Goal: Task Accomplishment & Management: Use online tool/utility

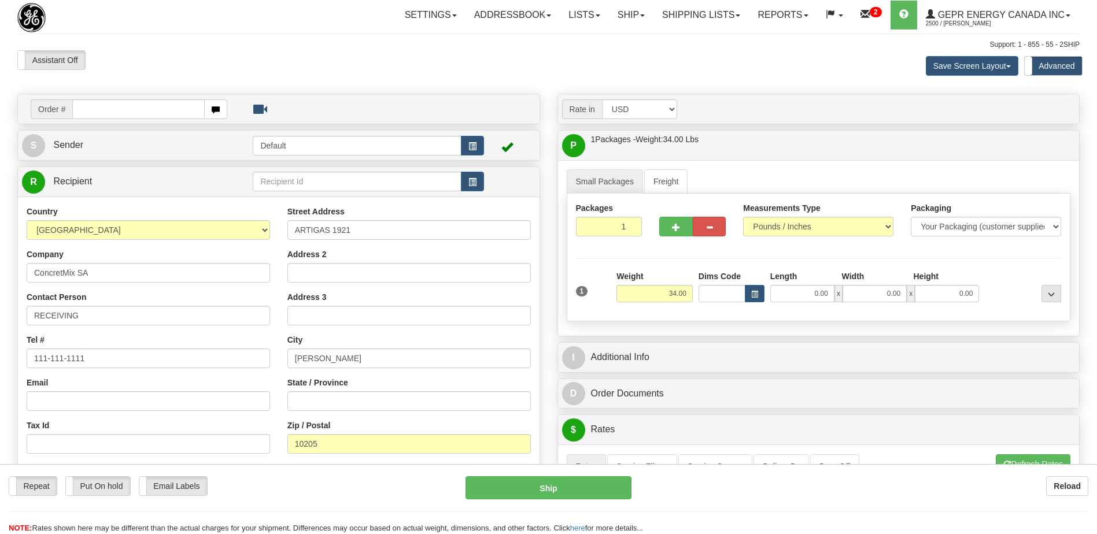
select select "PY"
click at [691, 18] on link "Shipping lists" at bounding box center [700, 15] width 95 height 29
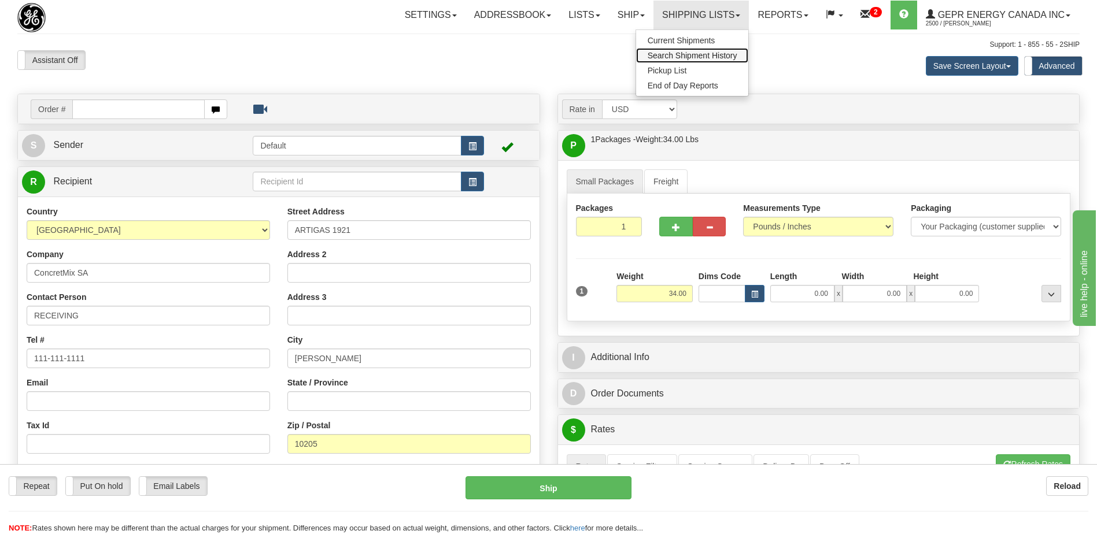
click at [675, 55] on span "Search Shipment History" at bounding box center [692, 55] width 90 height 9
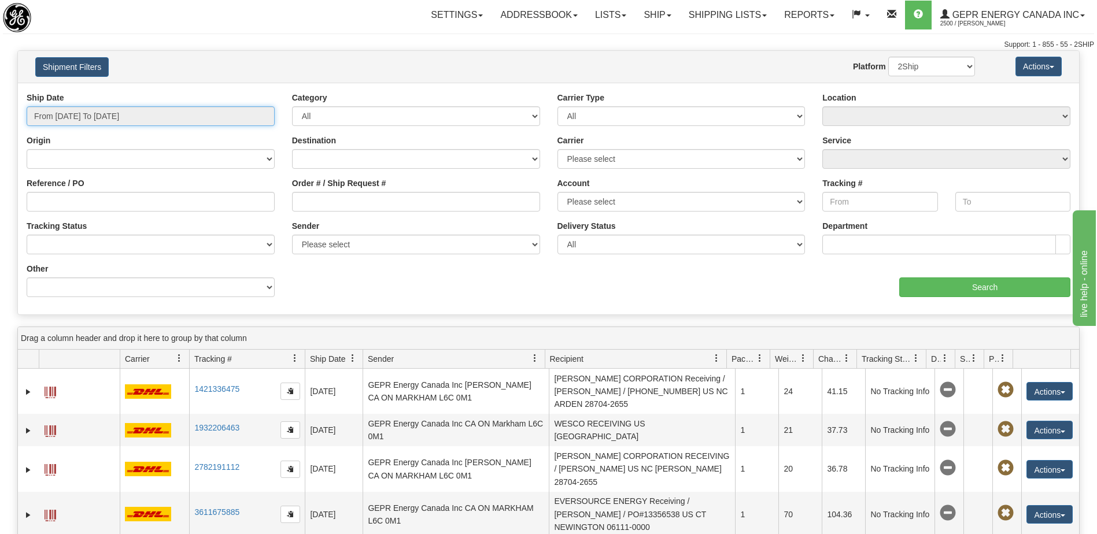
click at [88, 116] on input "From 09/30/2025 To 10/01/2025" at bounding box center [151, 116] width 248 height 20
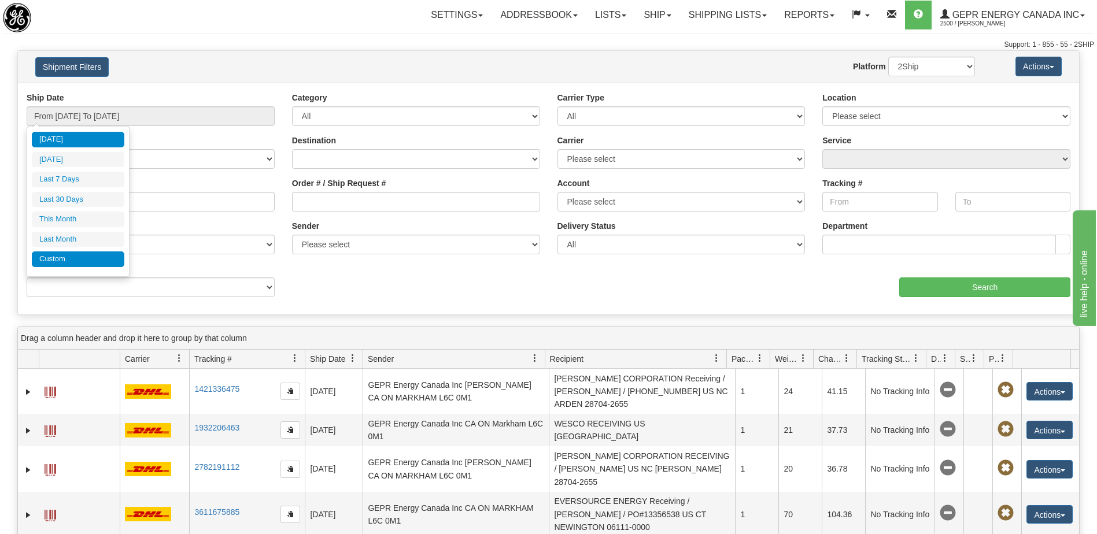
click at [79, 264] on li "Custom" at bounding box center [78, 259] width 92 height 16
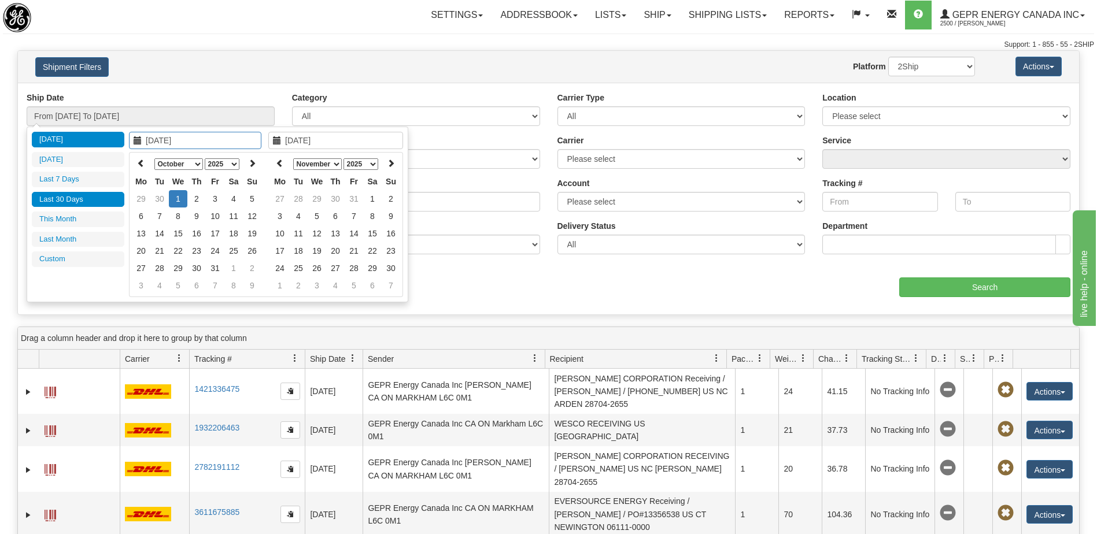
type input "09/01/2025"
type input "09/30/2025"
type input "[DATE]"
type input "10/31/2025"
type input "09/02/2025"
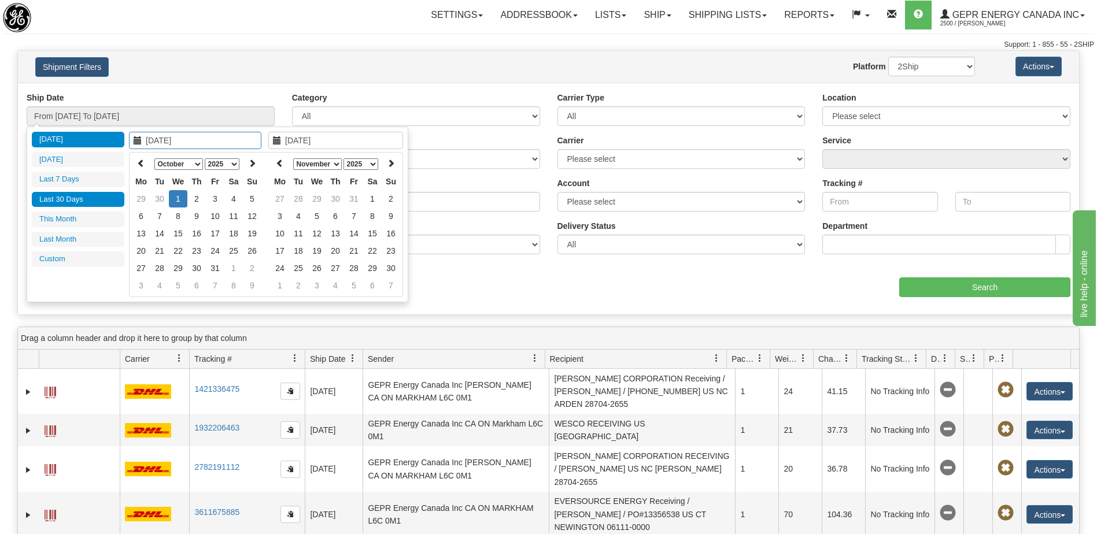
type input "[DATE]"
click at [140, 166] on icon at bounding box center [141, 163] width 8 height 8
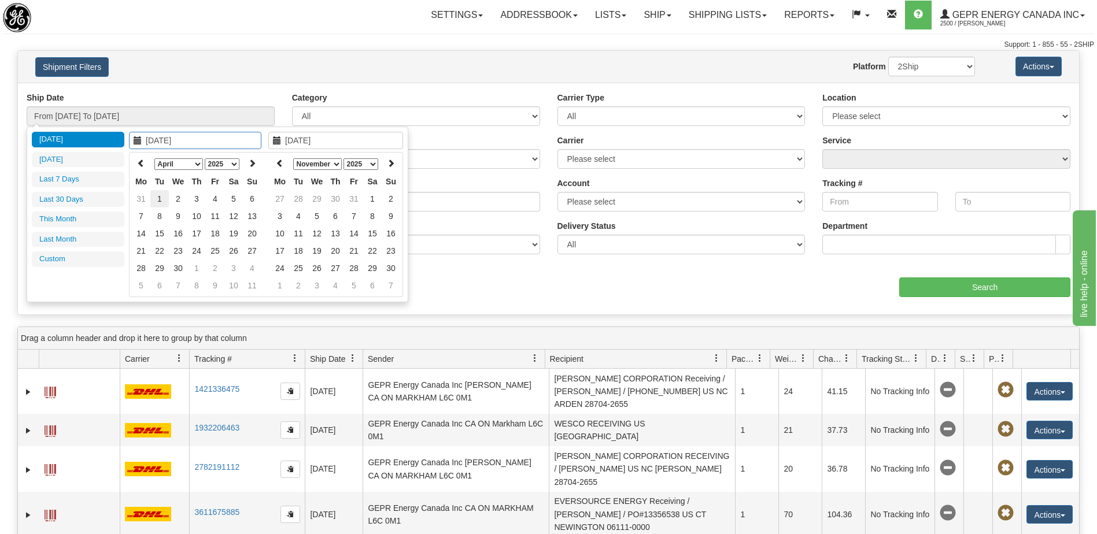
type input "04/01/2025"
click at [157, 198] on td "1" at bounding box center [159, 198] width 18 height 17
click at [277, 166] on icon at bounding box center [280, 163] width 8 height 8
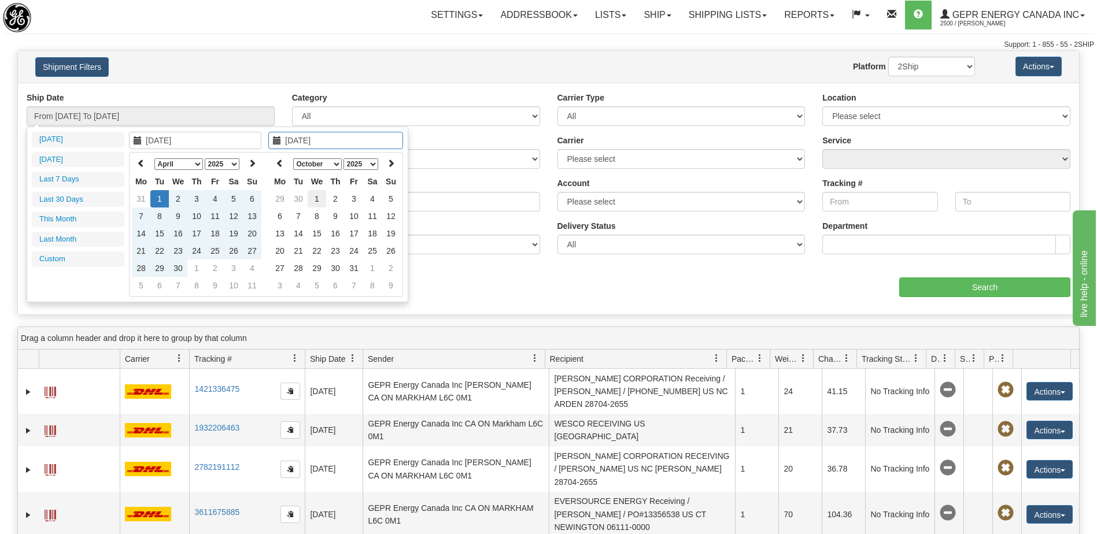
type input "[DATE]"
click at [313, 194] on td "1" at bounding box center [317, 198] width 18 height 17
type input "From 04/01/2025 To 10/01/2025"
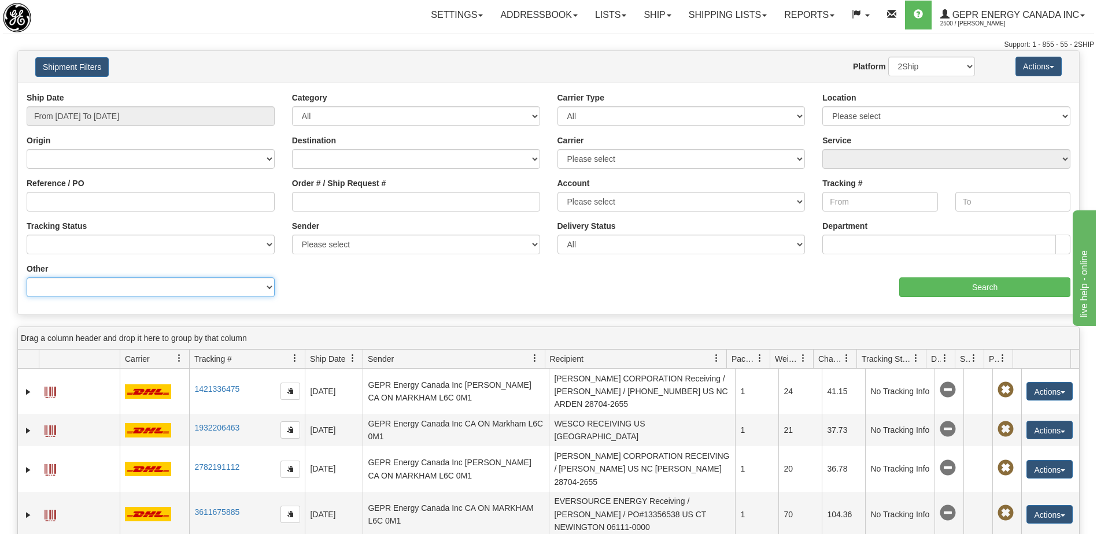
click at [188, 286] on select "Billing Account # Billing Type BOL # (LTL) Commodity Or Documents Consolidation…" at bounding box center [151, 287] width 248 height 20
select select "Recipient_City"
click at [27, 277] on select "Billing Account # Billing Type BOL # (LTL) Commodity Or Documents Consolidation…" at bounding box center [151, 287] width 248 height 20
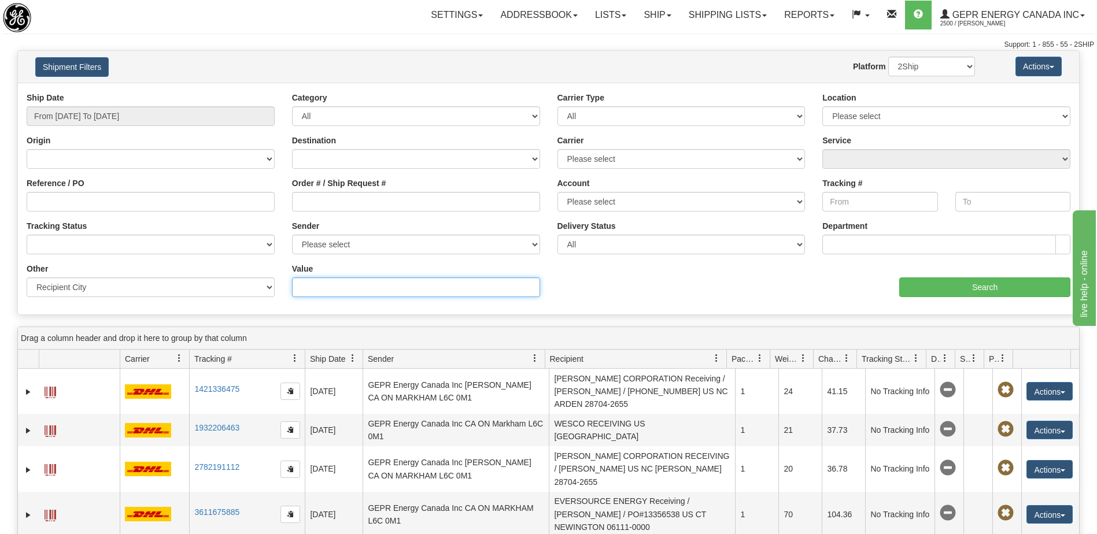
click at [352, 287] on input "Value" at bounding box center [416, 287] width 248 height 20
paste input "BOGOTA"
type input "BOGOTA"
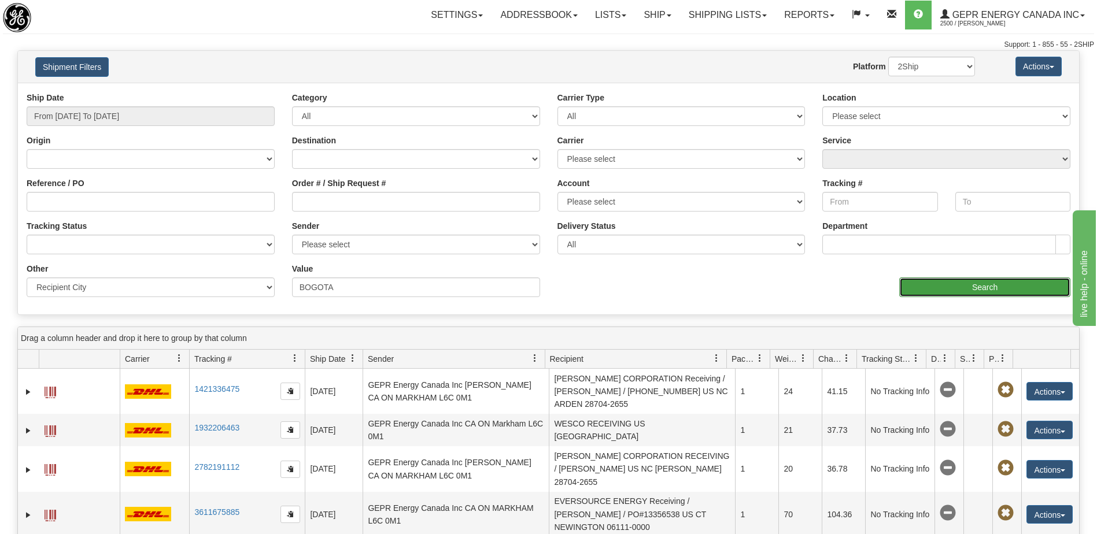
click at [938, 290] on input "Search" at bounding box center [984, 287] width 171 height 20
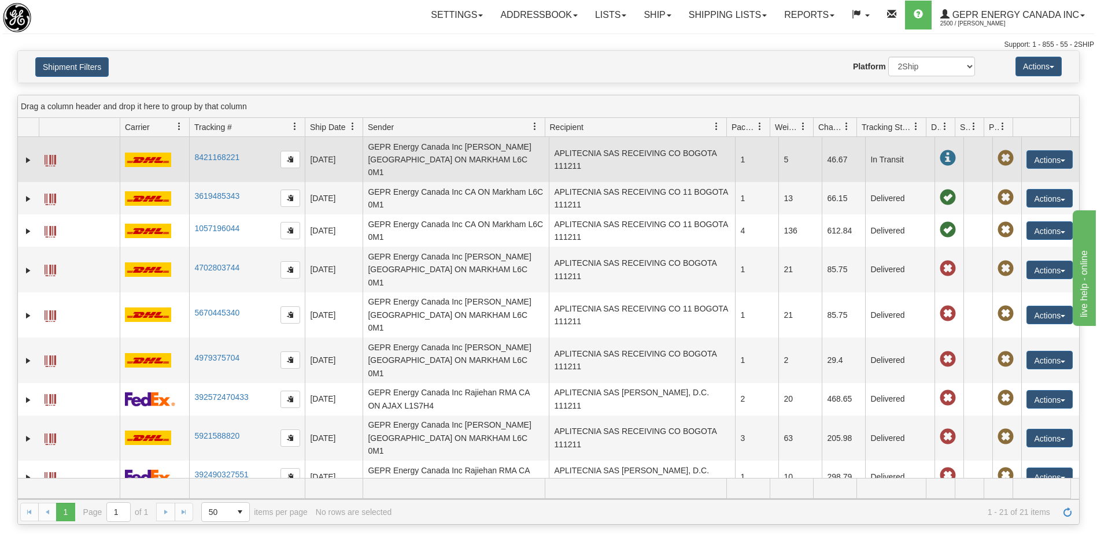
click at [472, 158] on td "GEPR Energy Canada Inc [PERSON_NAME] [GEOGRAPHIC_DATA] ON MARKHAM L6C 0M1" at bounding box center [455, 159] width 186 height 45
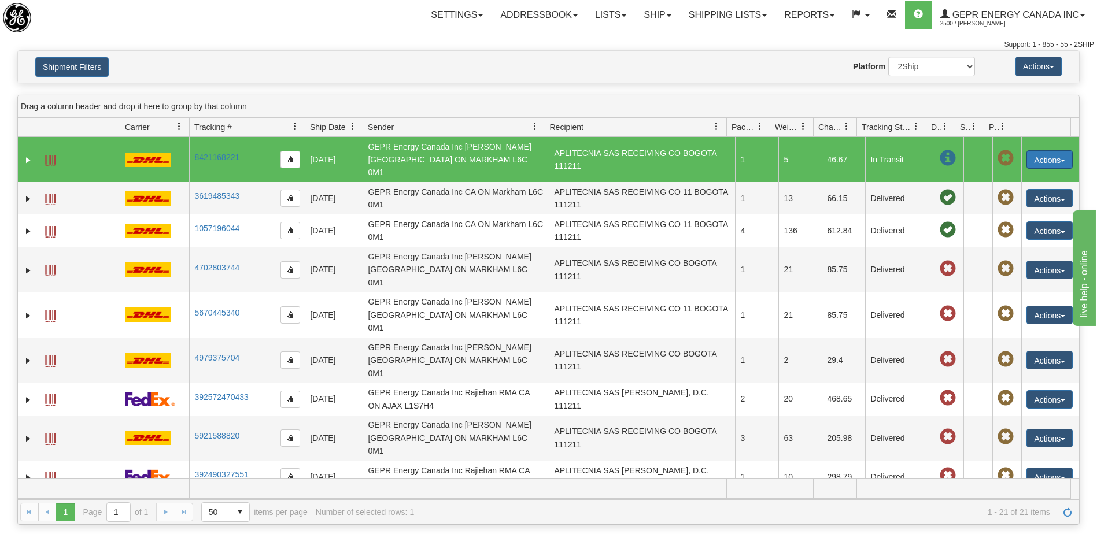
click at [1030, 154] on button "Actions" at bounding box center [1049, 159] width 46 height 18
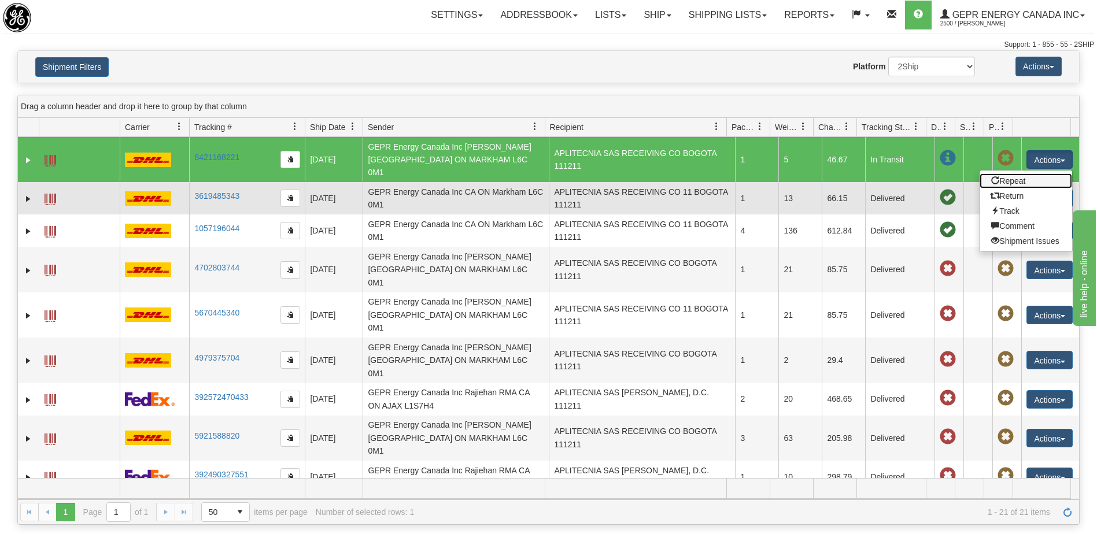
drag, startPoint x: 999, startPoint y: 174, endPoint x: 1005, endPoint y: 176, distance: 6.8
click at [999, 174] on link "Repeat" at bounding box center [1025, 180] width 92 height 15
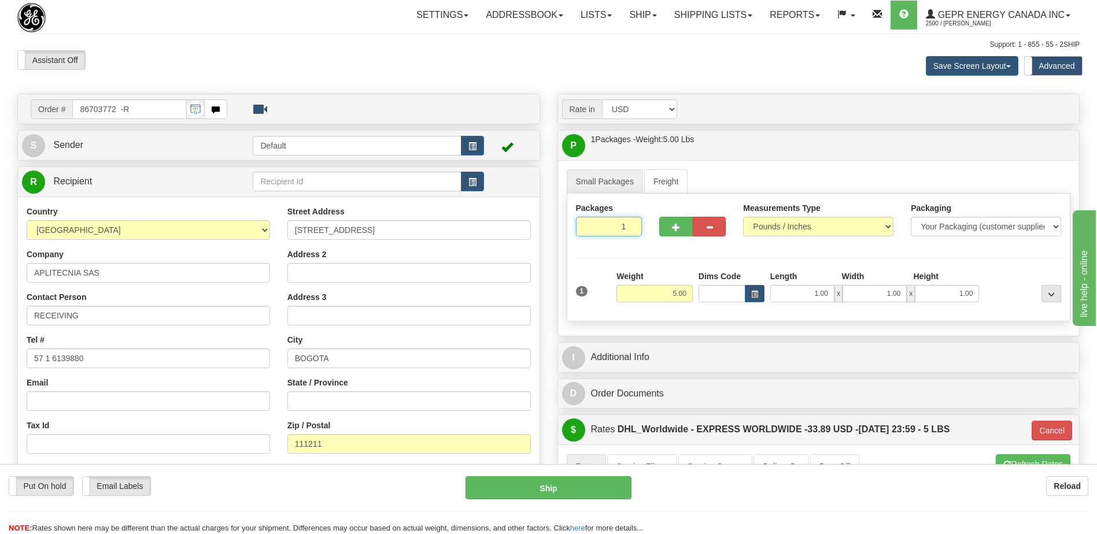
click at [613, 227] on input "1" at bounding box center [609, 227] width 66 height 20
type input "8"
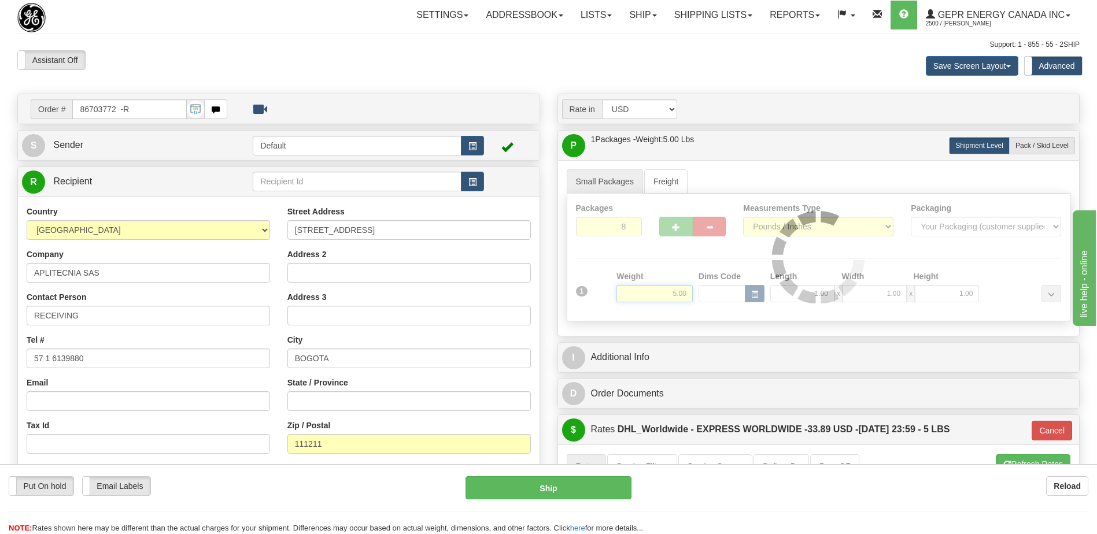
click at [672, 295] on div "Packages 8 1 Measurements Type" at bounding box center [819, 258] width 504 height 128
type input "P"
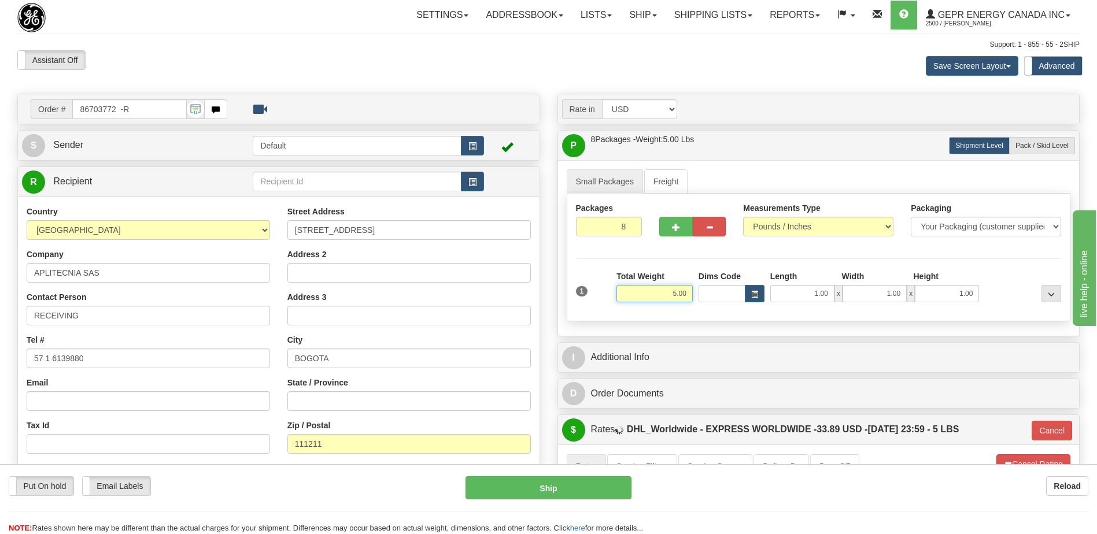
click at [672, 295] on input "5.00" at bounding box center [654, 293] width 76 height 17
type input "168"
type input "P"
type input "168.00"
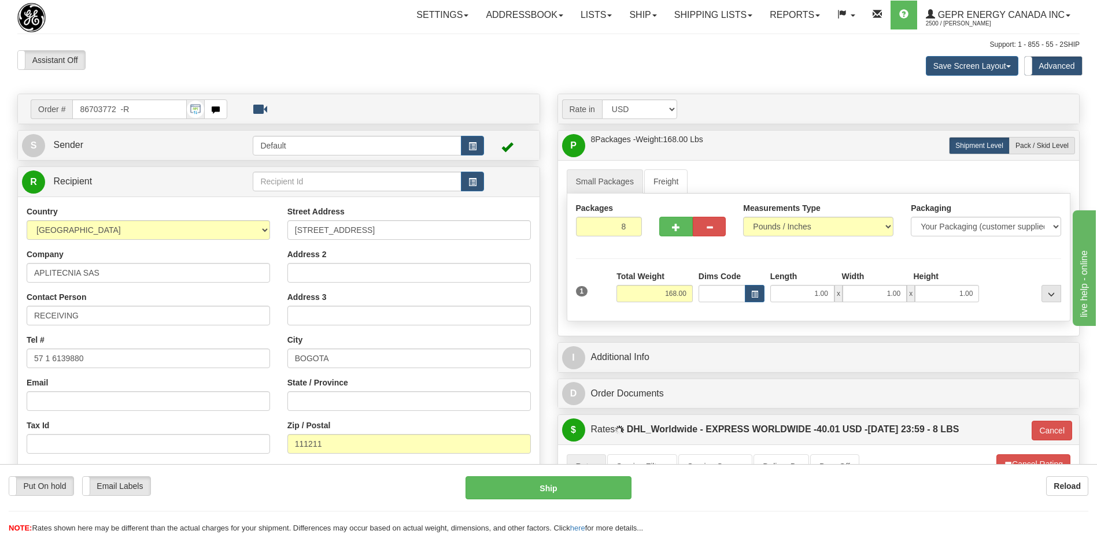
click at [467, 72] on div "Assistant On Assistant Off Do a return Do a return Previous Next Save Screen La…" at bounding box center [548, 65] width 1079 height 31
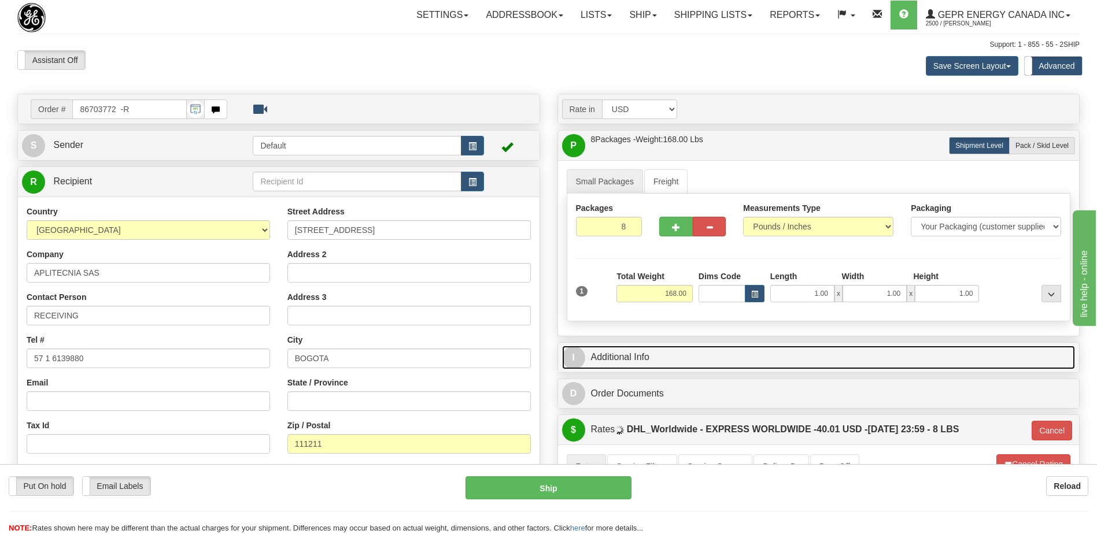
click at [674, 366] on link "I Additional Info" at bounding box center [818, 358] width 513 height 24
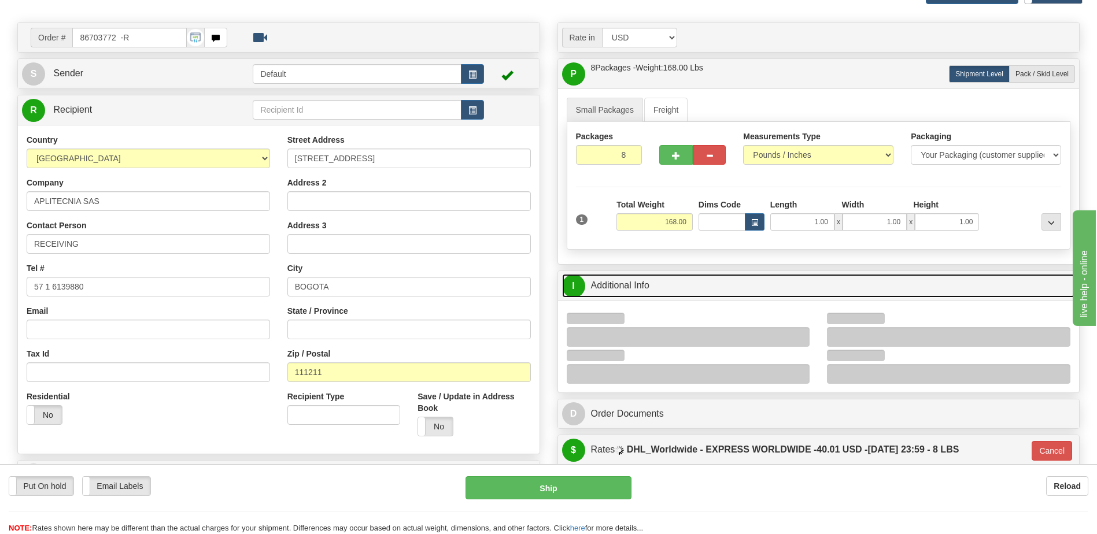
scroll to position [173, 0]
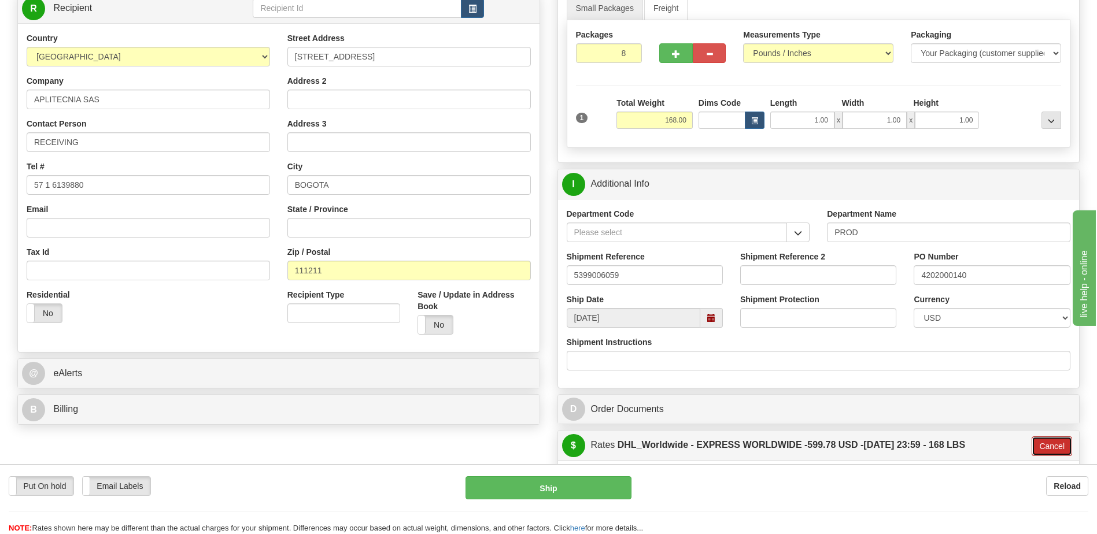
click at [1044, 444] on button "Cancel" at bounding box center [1051, 446] width 40 height 20
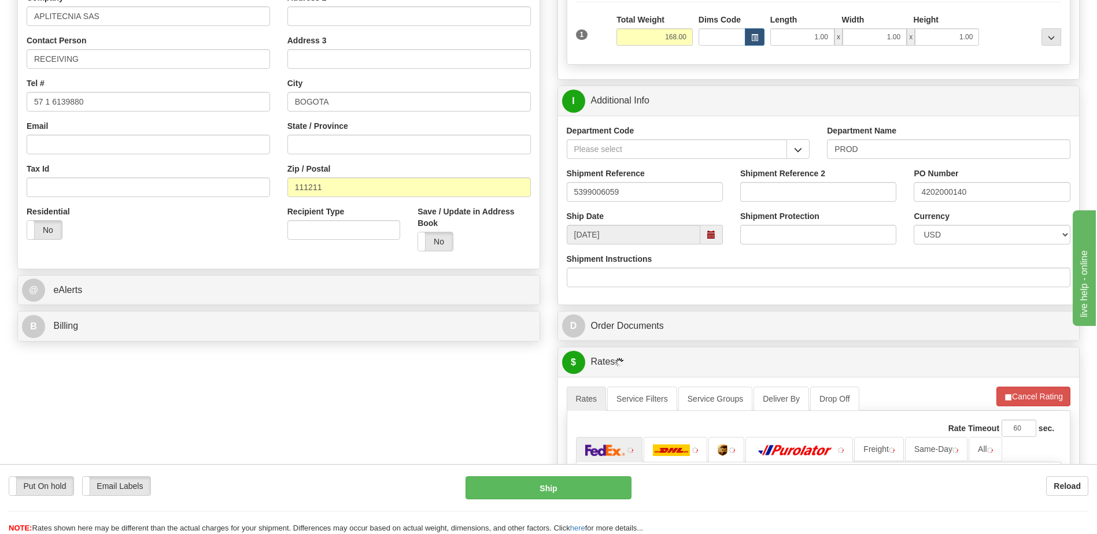
scroll to position [347, 0]
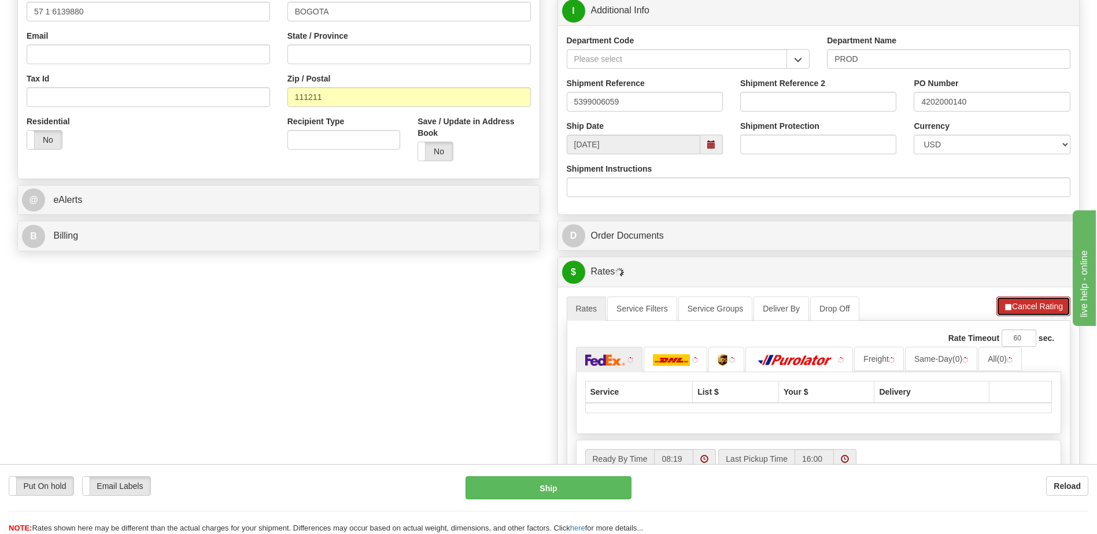
click at [1046, 305] on button "Cancel Rating" at bounding box center [1033, 307] width 74 height 20
click at [1046, 305] on button "Refresh Rates" at bounding box center [1032, 307] width 75 height 20
click at [681, 353] on link at bounding box center [675, 359] width 64 height 25
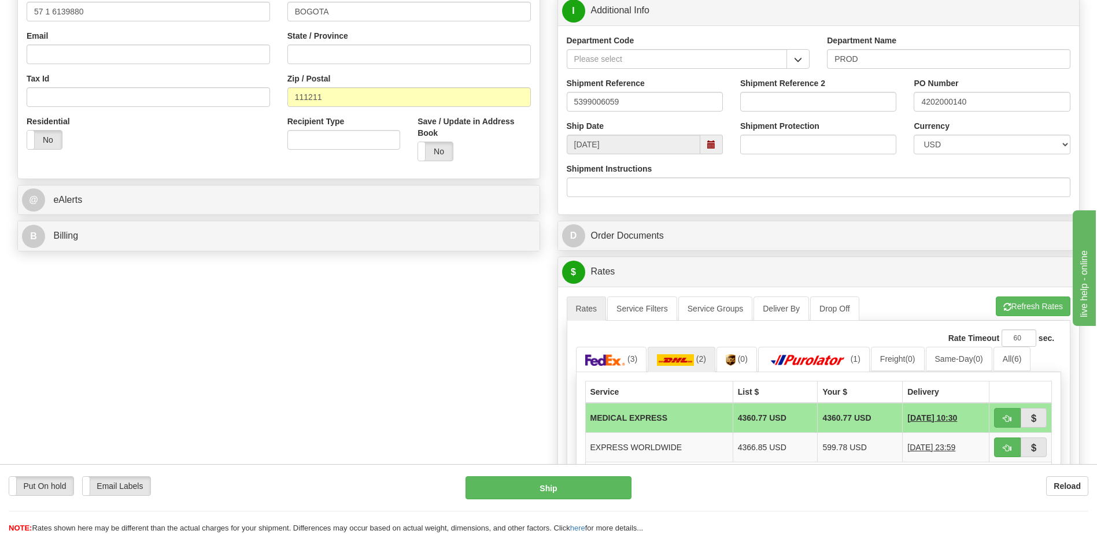
click at [444, 313] on div "Order # 86703772 -R S Sender" at bounding box center [548, 214] width 1079 height 935
click at [1002, 450] on button "button" at bounding box center [1007, 448] width 27 height 20
type input "P"
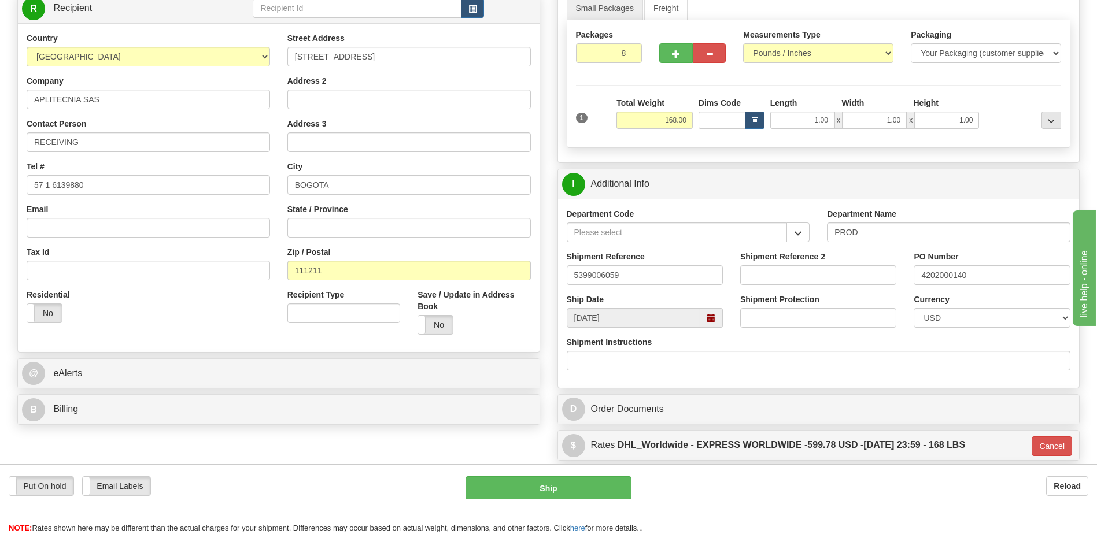
scroll to position [231, 0]
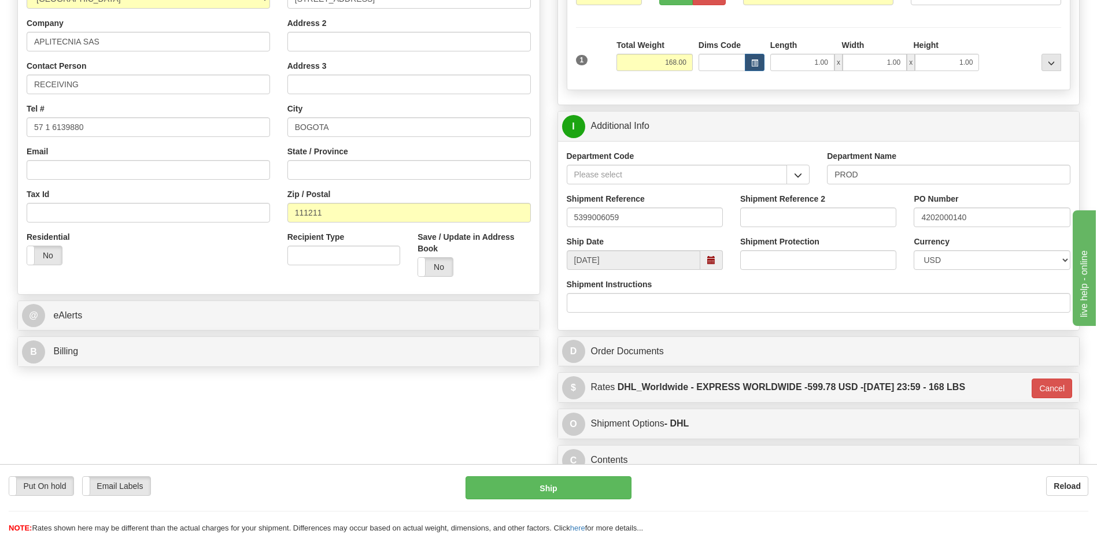
click at [405, 404] on div "Order # 86703772 -R S Sender" at bounding box center [548, 189] width 1079 height 655
click at [442, 433] on div "Order # 86703772 -R S Sender" at bounding box center [548, 189] width 1079 height 655
click at [230, 375] on div "Order # 86703772 -R S Sender" at bounding box center [548, 189] width 1079 height 655
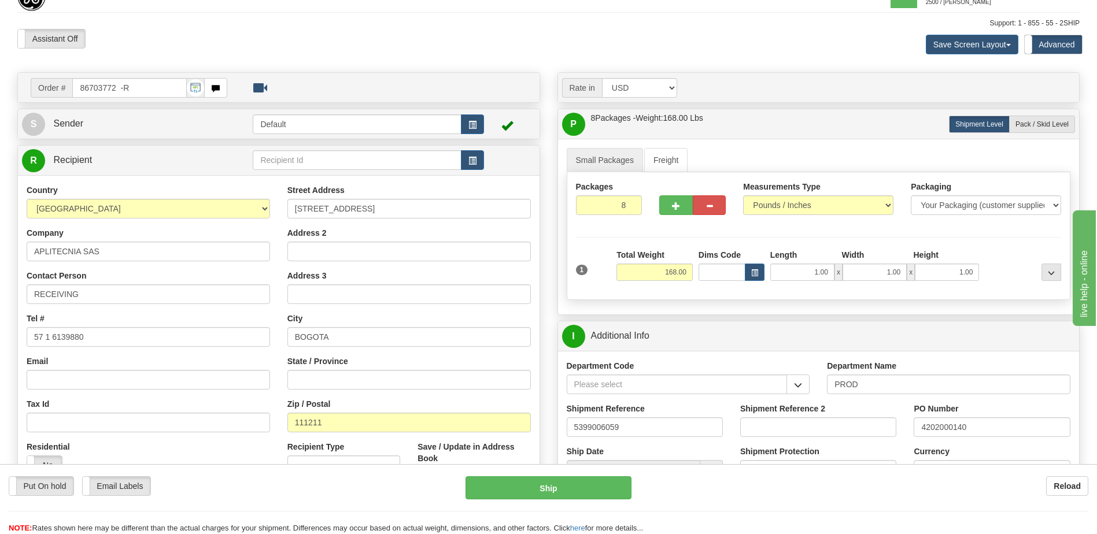
scroll to position [0, 0]
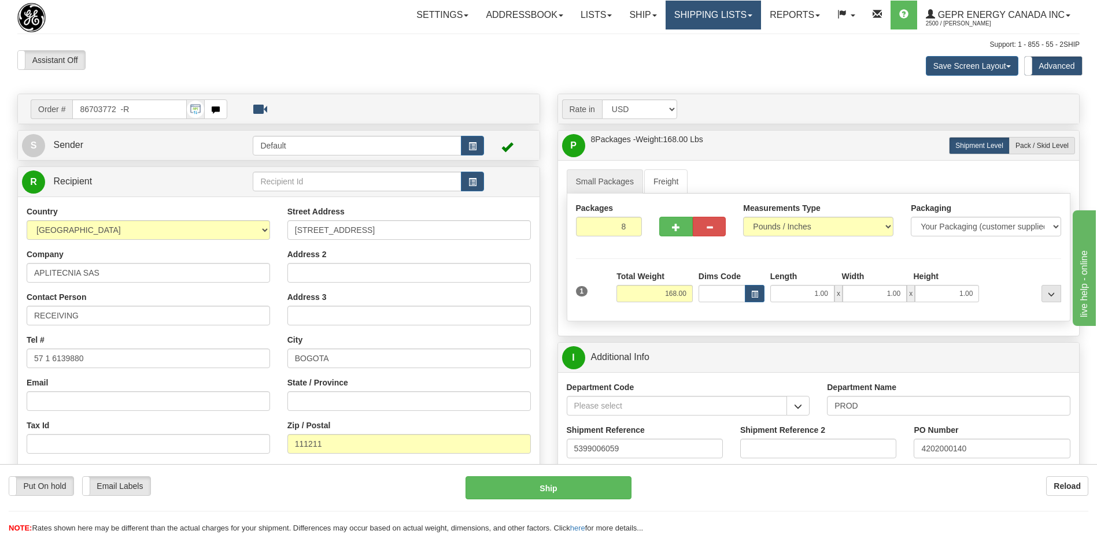
click at [720, 16] on link "Shipping lists" at bounding box center [712, 15] width 95 height 29
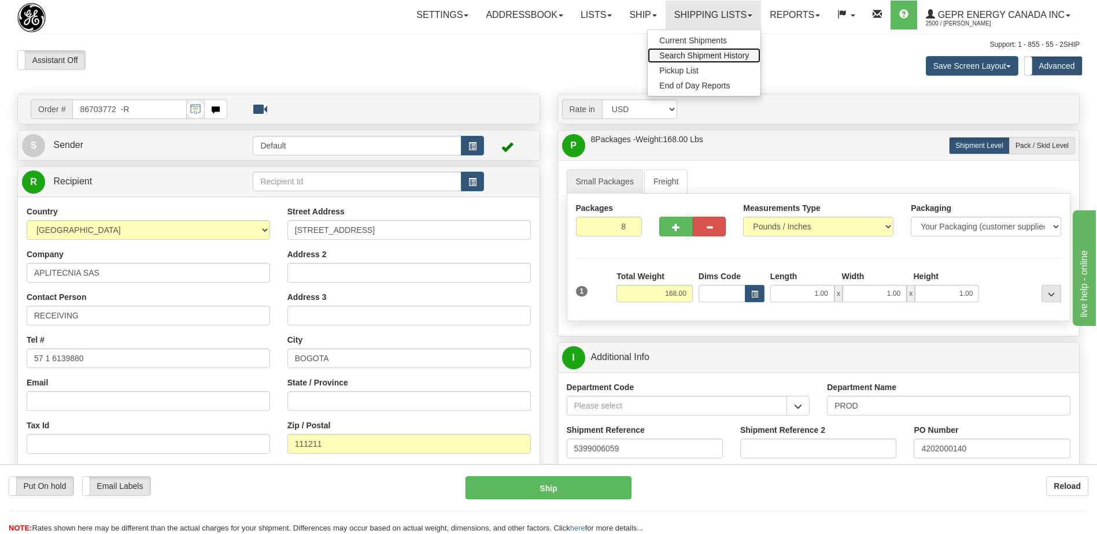
click at [691, 57] on span "Search Shipment History" at bounding box center [704, 55] width 90 height 9
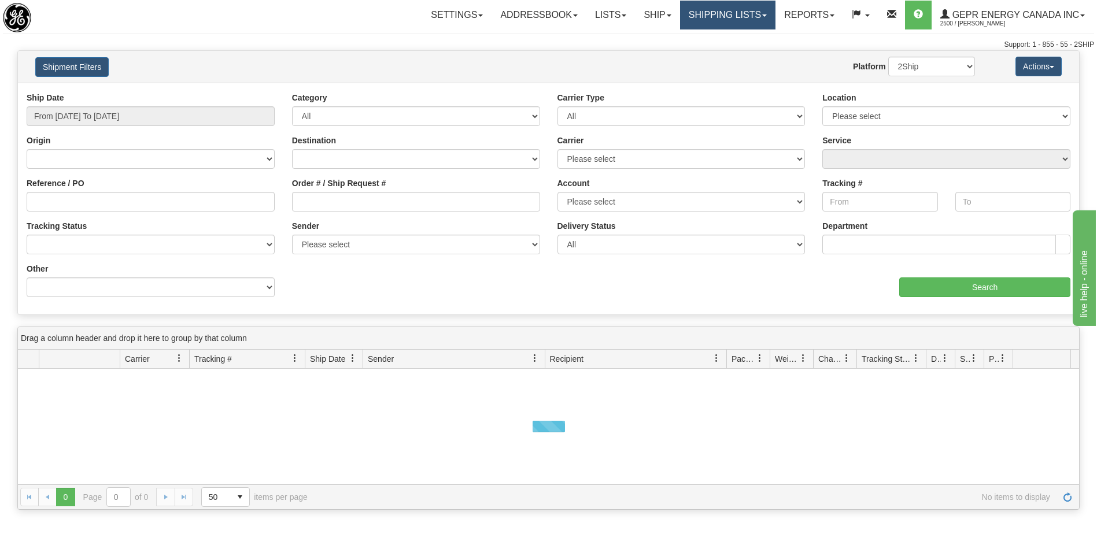
click at [731, 19] on link "Shipping lists" at bounding box center [727, 15] width 95 height 29
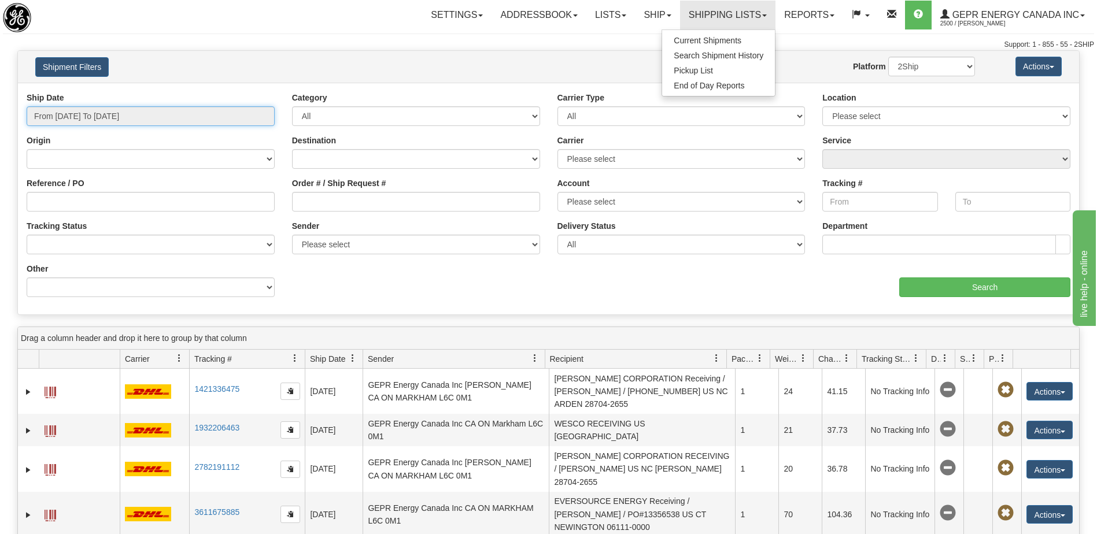
click at [189, 109] on input "From 09/30/2025 To 10/01/2025" at bounding box center [151, 116] width 248 height 20
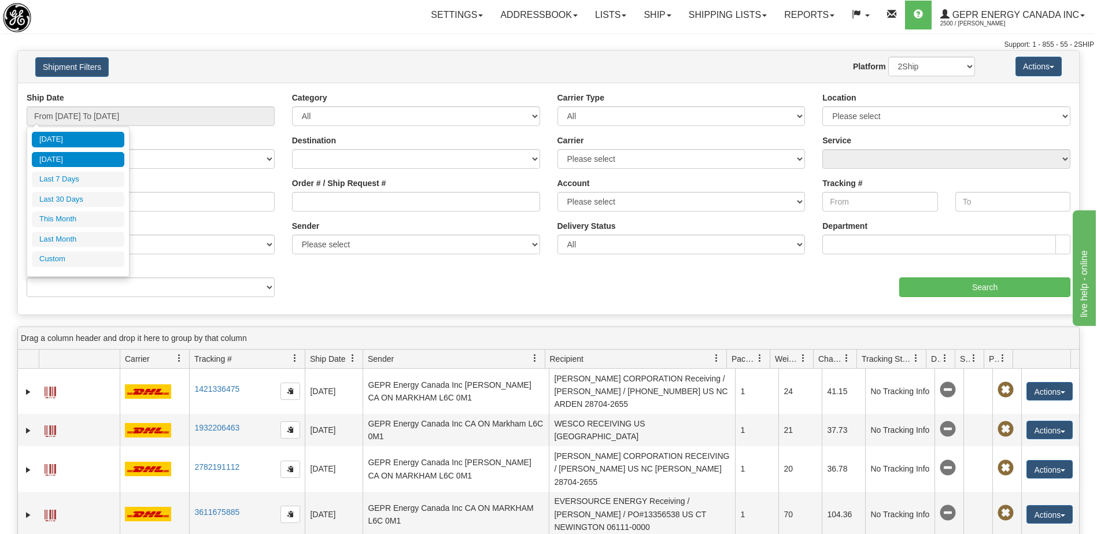
click at [61, 165] on li "Yesterday" at bounding box center [78, 160] width 92 height 16
type input "From 09/30/2025 To 09/30/2025"
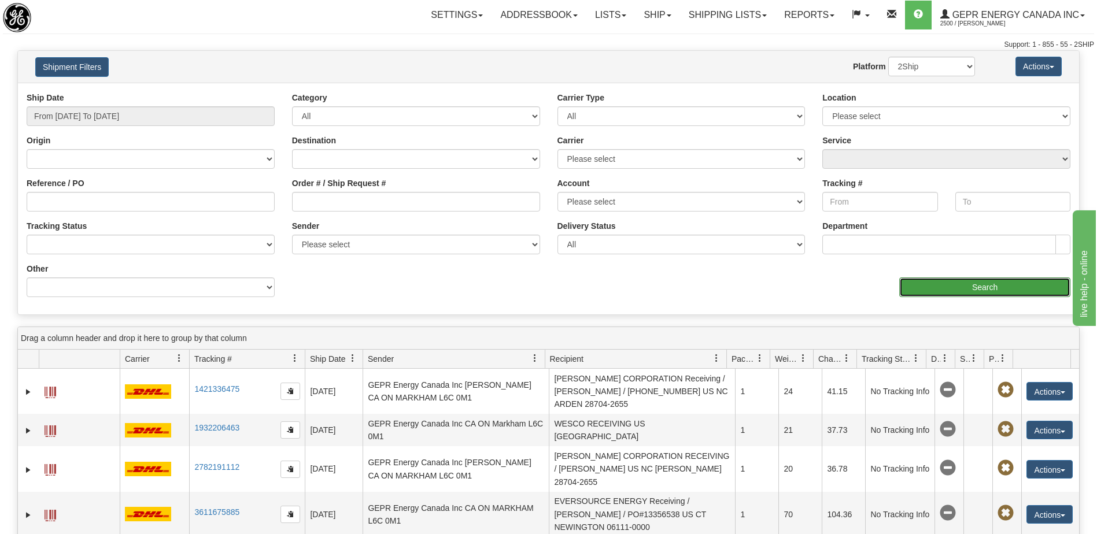
click at [938, 294] on input "Search" at bounding box center [984, 287] width 171 height 20
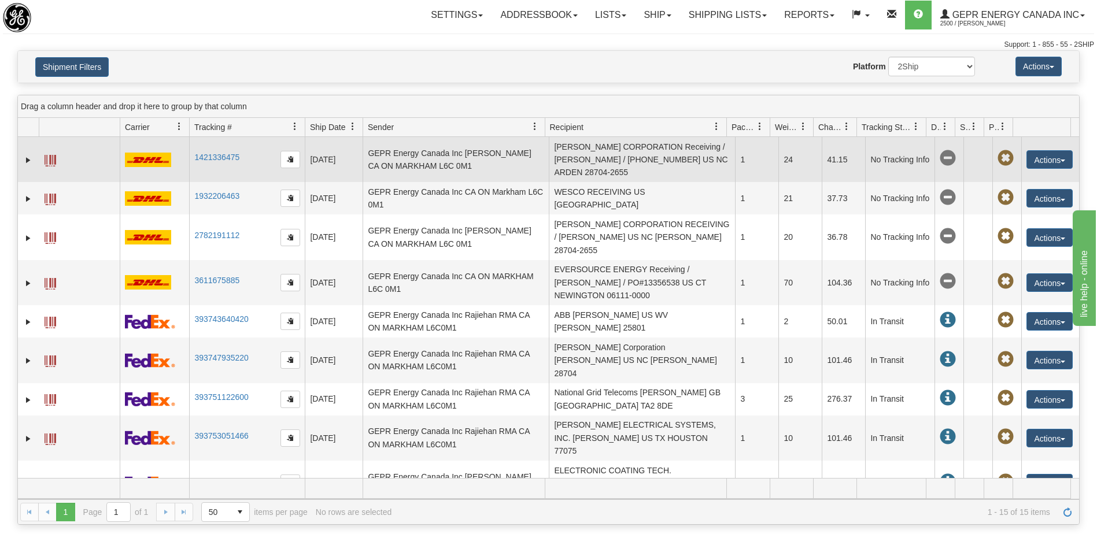
click at [599, 166] on td "EATON CORPORATION Receiving / Bryson Redmon / 10-10464-232 US NC ARDEN 28704-26…" at bounding box center [642, 159] width 186 height 45
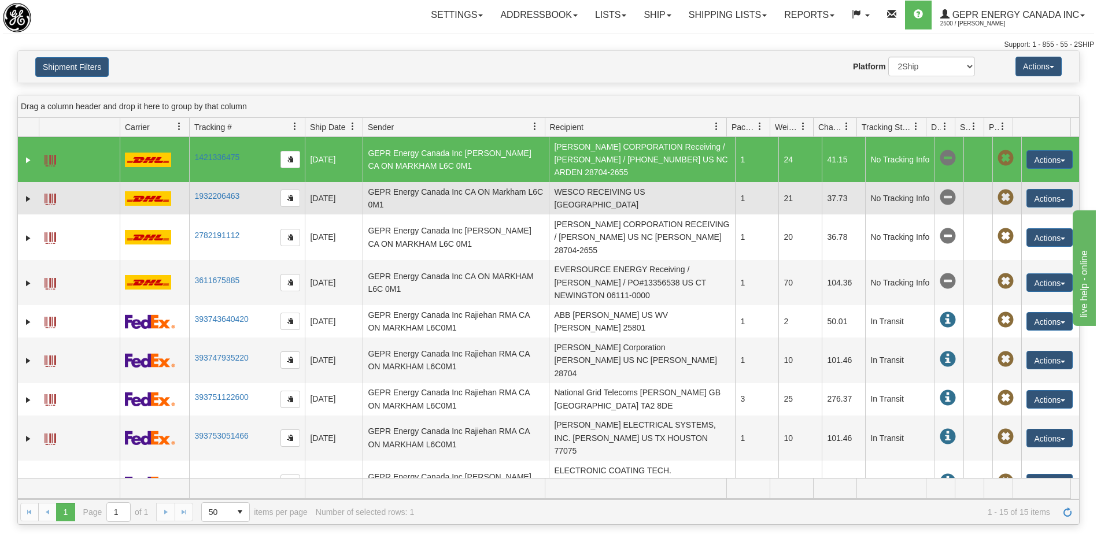
click at [594, 191] on td "WESCO RECEIVING US CA BUENA PARK 90620" at bounding box center [642, 198] width 186 height 32
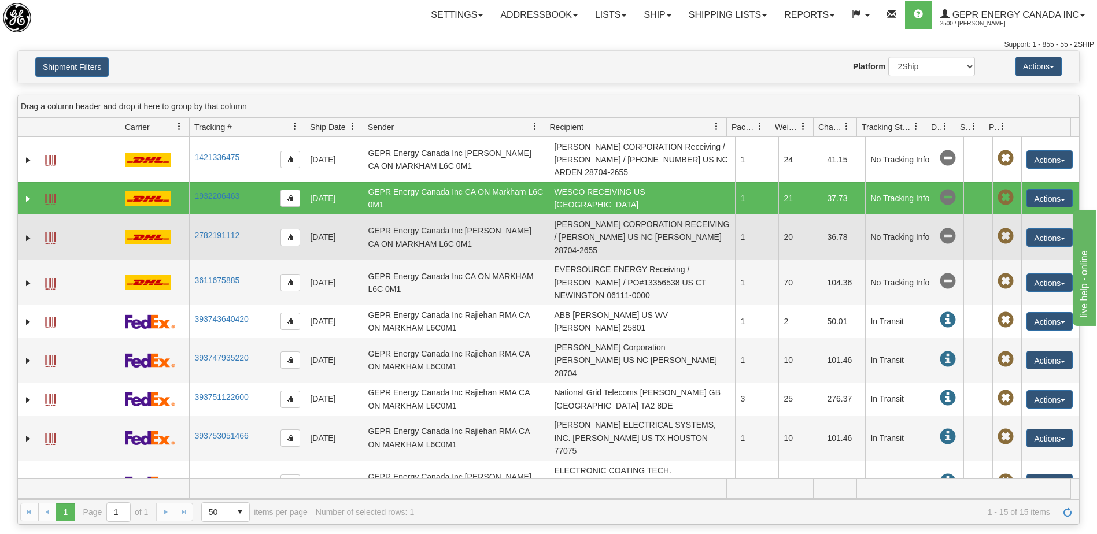
click at [592, 224] on td "EATON CORPORATION RECEIVING / Bryson Redmon US NC ARDEN 28704-2655" at bounding box center [642, 236] width 186 height 45
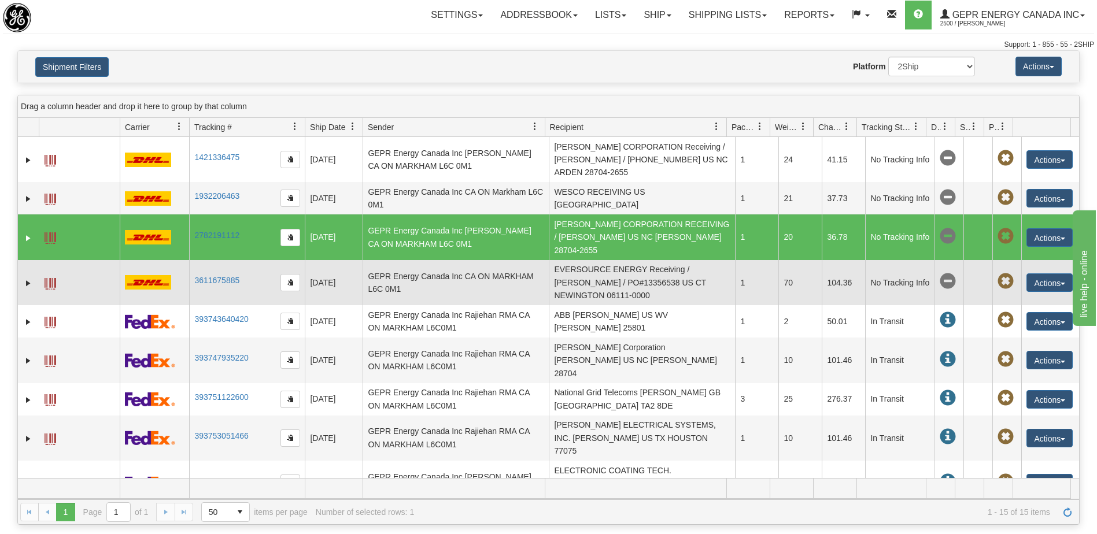
click at [596, 263] on td "EVERSOURCE ENERGY Receiving / Mohammed Younes / PO#13356538 US CT NEWINGTON 061…" at bounding box center [642, 282] width 186 height 45
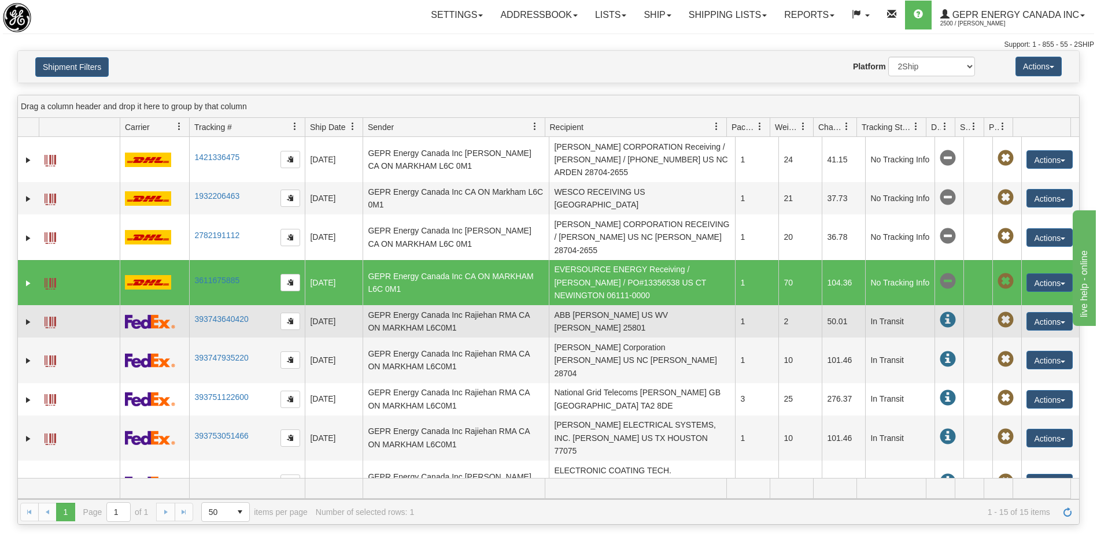
drag, startPoint x: 601, startPoint y: 304, endPoint x: 601, endPoint y: 330, distance: 25.4
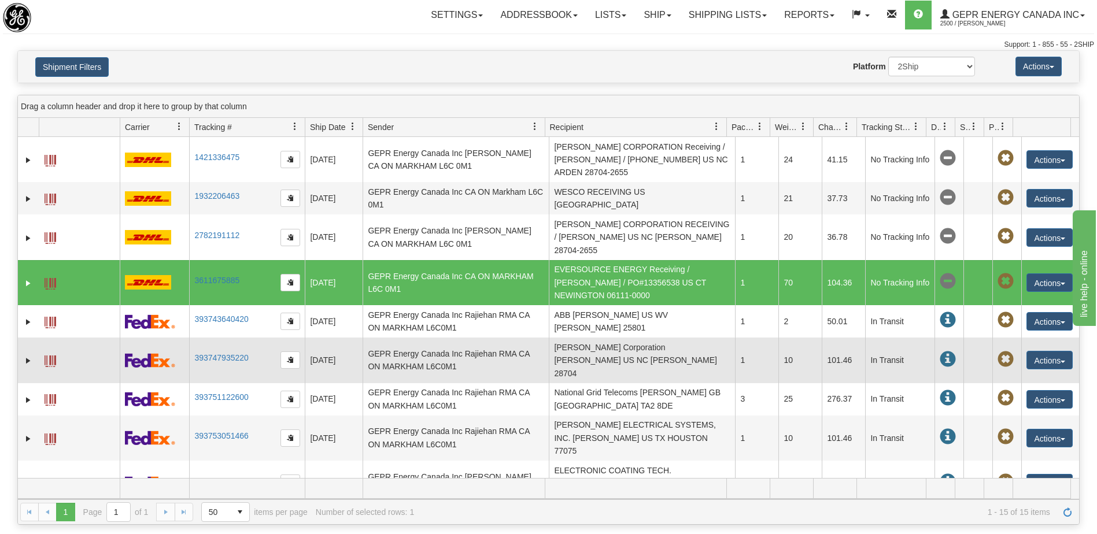
click at [601, 305] on td "ABB Justin Jones US WV BECKLEY 25801" at bounding box center [642, 321] width 186 height 32
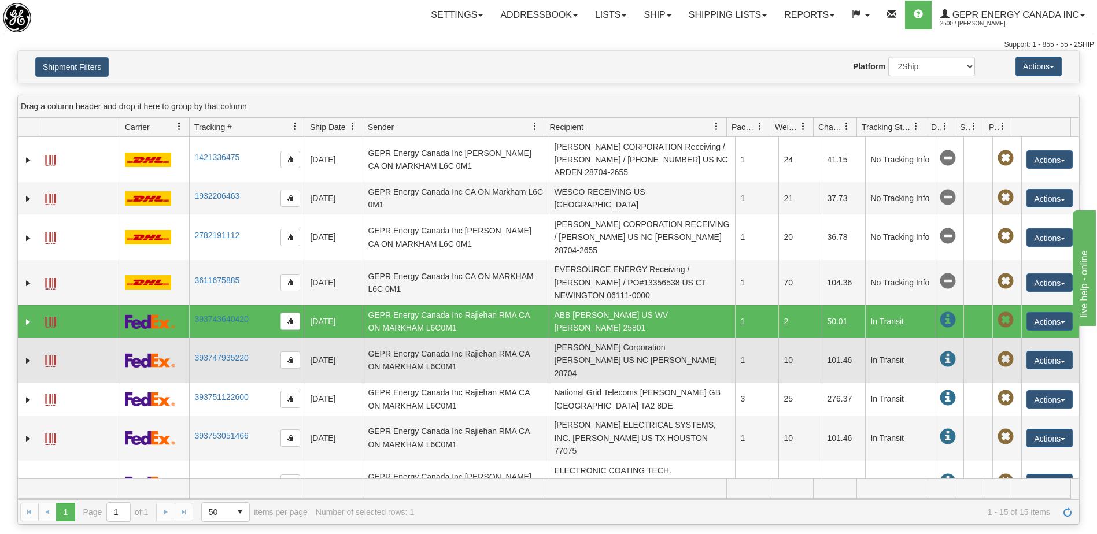
click at [601, 338] on td "Eaton Corporation Tait Krejci US NC ARDEN 28704" at bounding box center [642, 360] width 186 height 45
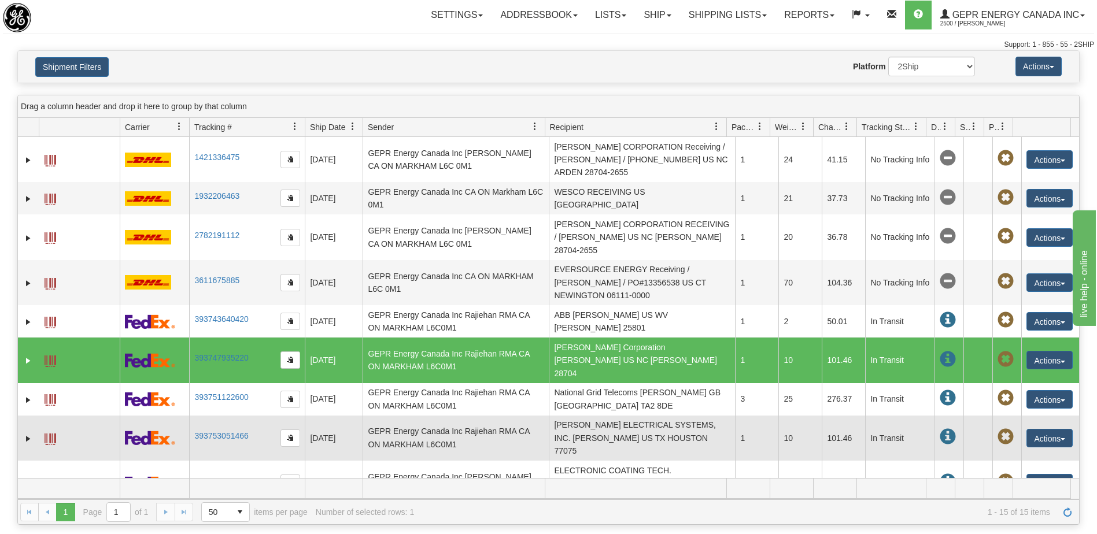
click at [613, 416] on td "POWELL ELECTRICAL SYSTEMS, INC. Fabian Hernandez US TX HOUSTON 77075" at bounding box center [642, 438] width 186 height 45
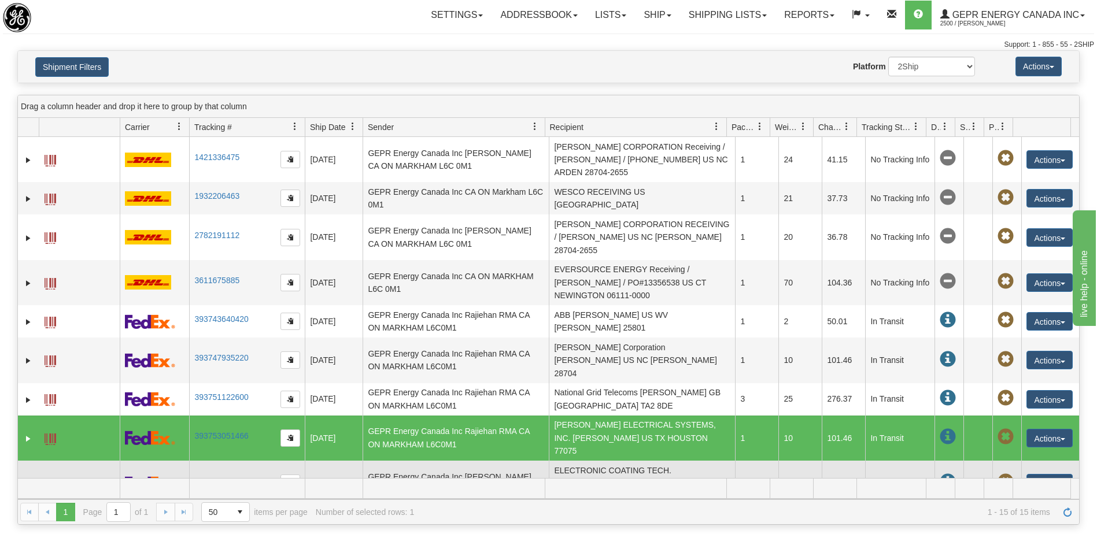
click at [615, 461] on td "ELECTRONIC COATING TECH. RECEIVING/HARDIK PATEL CA ON MISSISSAUGA L5S 1L4" at bounding box center [642, 483] width 186 height 45
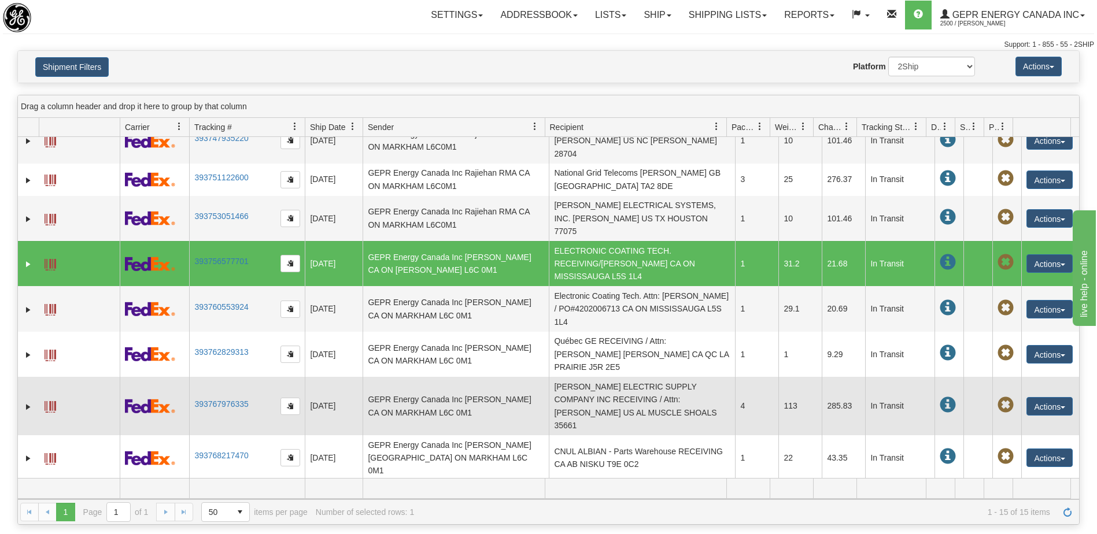
scroll to position [222, 0]
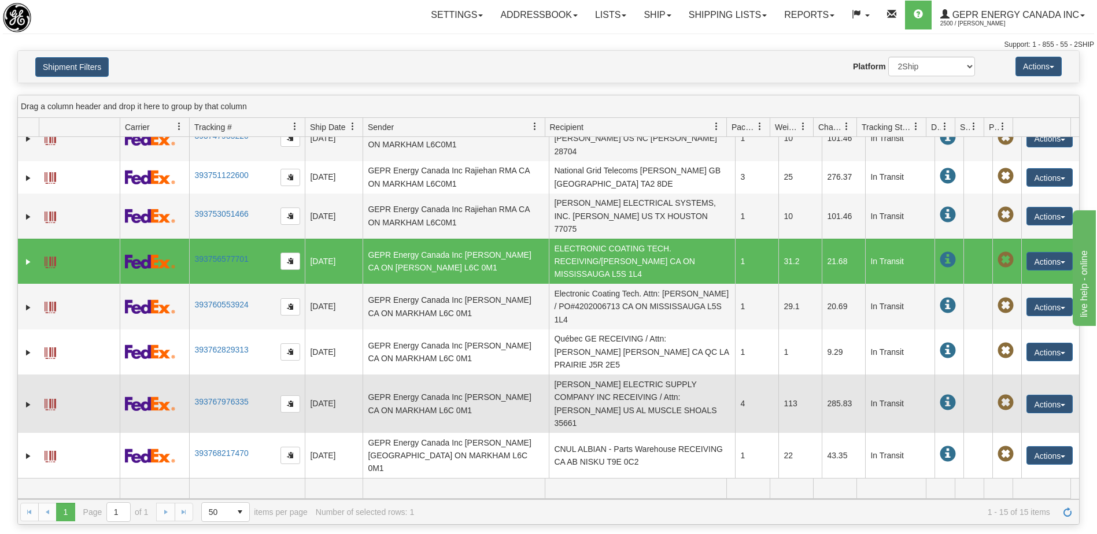
click at [620, 375] on td "MAYER ELECTRIC SUPPLY COMPANY INC RECEIVING / Attn: Jim O Reilly US AL MUSCLE S…" at bounding box center [642, 404] width 186 height 58
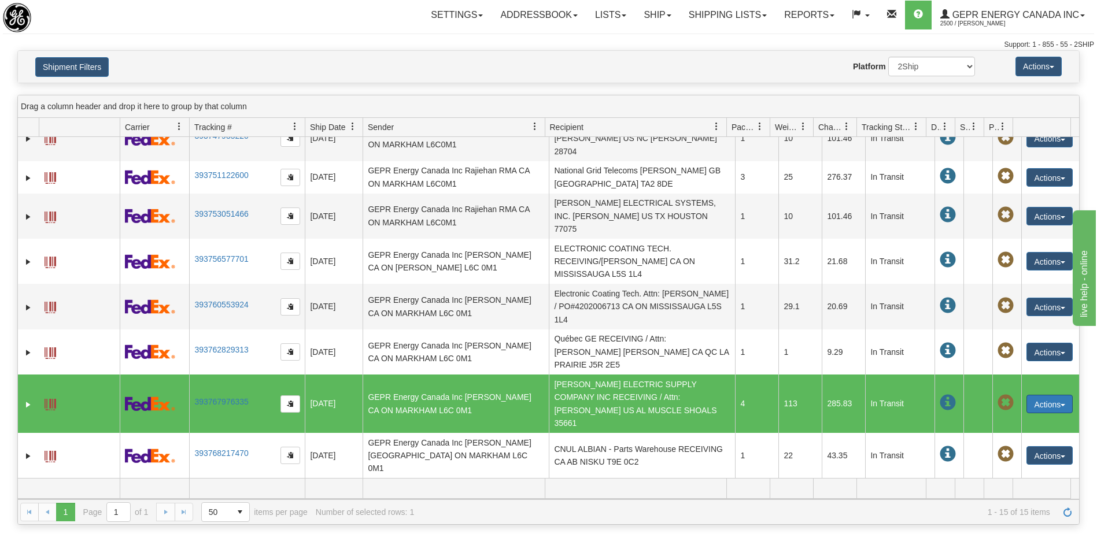
click at [1030, 395] on button "Actions" at bounding box center [1049, 404] width 46 height 18
click at [1019, 418] on link "Repeat" at bounding box center [1025, 425] width 92 height 15
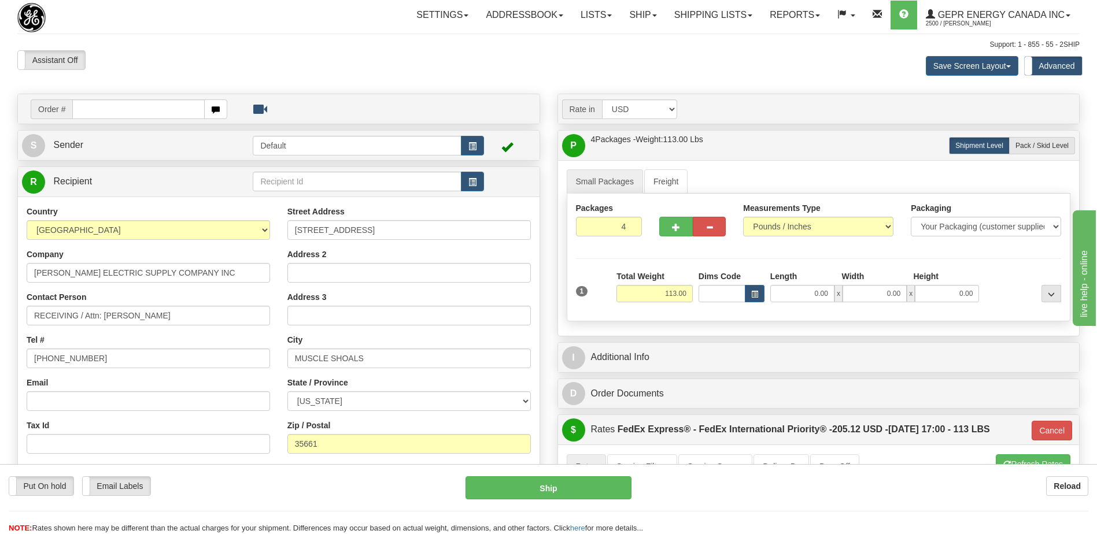
click at [177, 335] on div "Tel # 256-556-0391" at bounding box center [148, 351] width 243 height 34
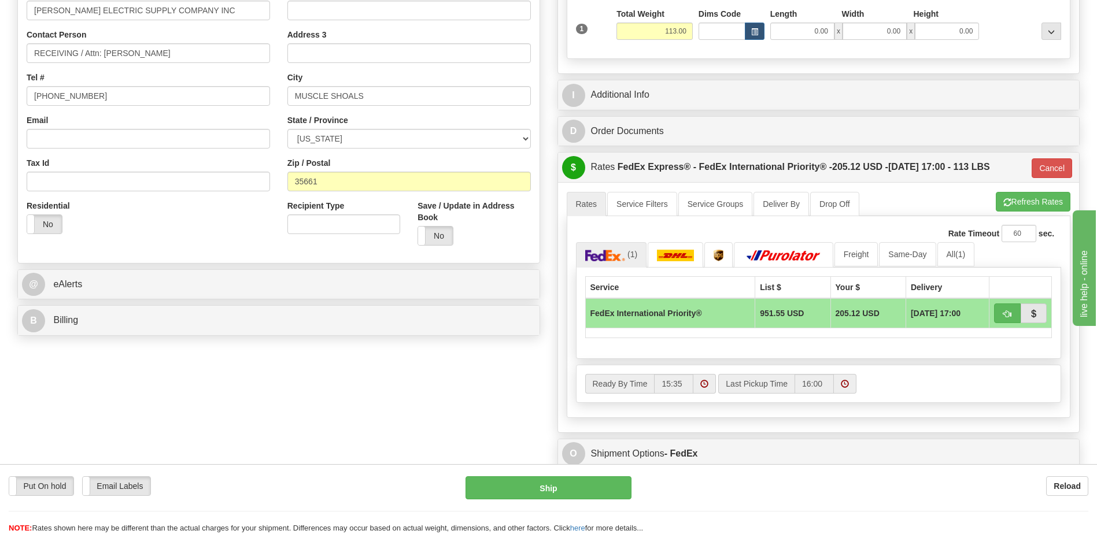
scroll to position [289, 0]
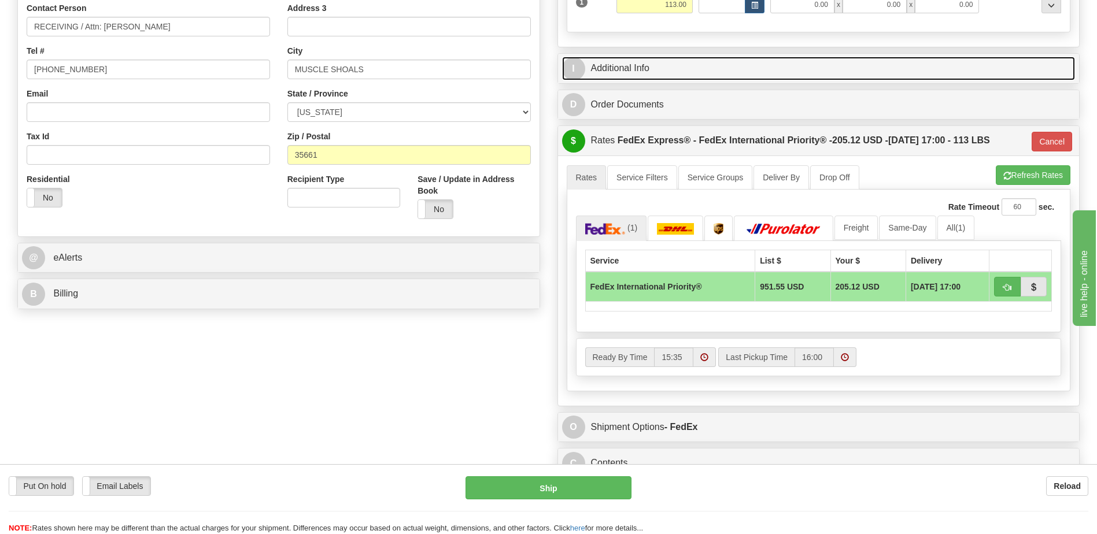
click at [651, 62] on link "I Additional Info" at bounding box center [818, 69] width 513 height 24
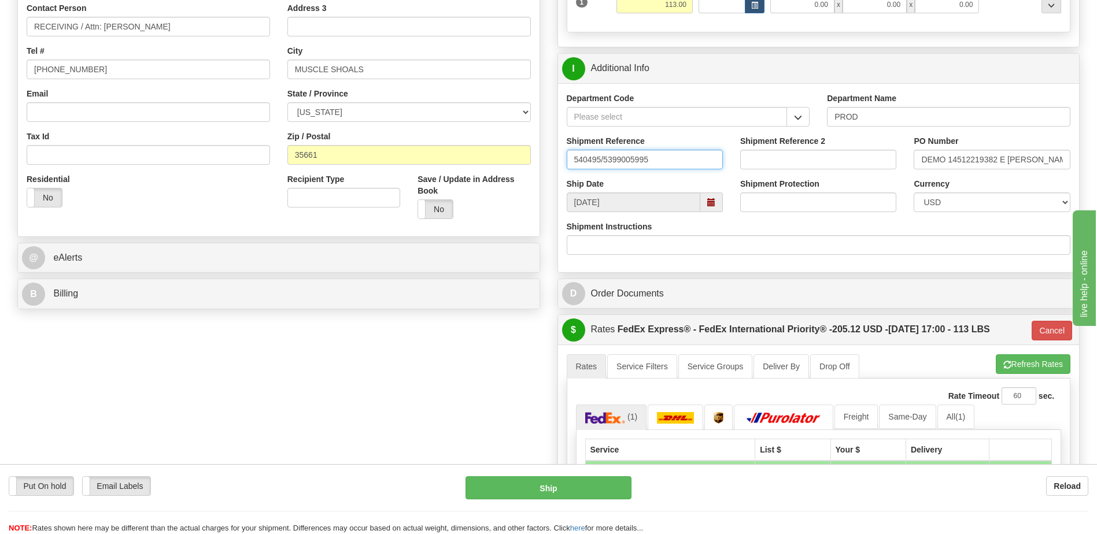
click at [669, 164] on input "540495/5399005995" at bounding box center [645, 160] width 156 height 20
click at [1042, 160] on input "DEMO 14512219382 E SILVA" at bounding box center [991, 160] width 156 height 20
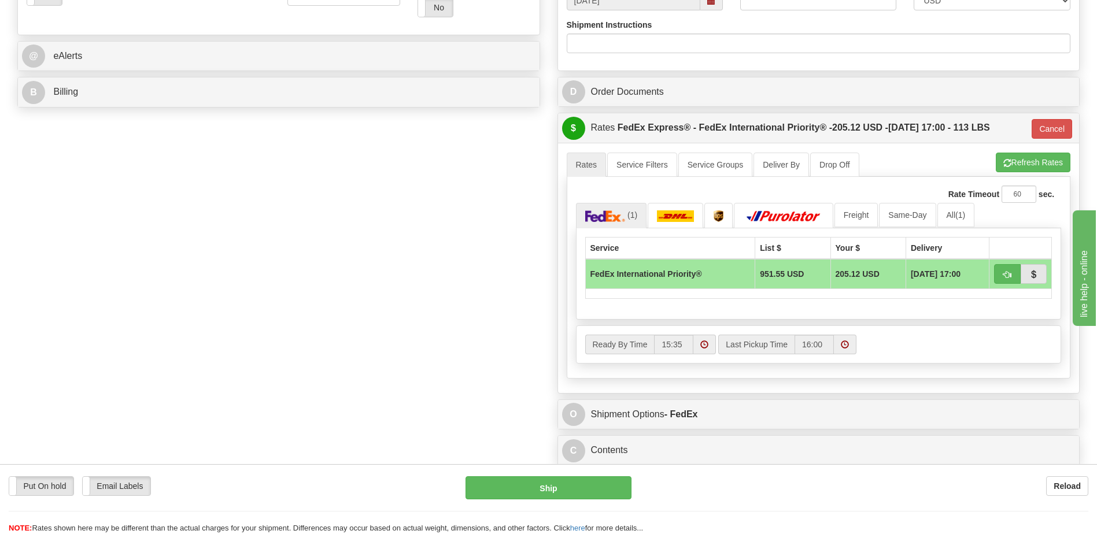
scroll to position [636, 0]
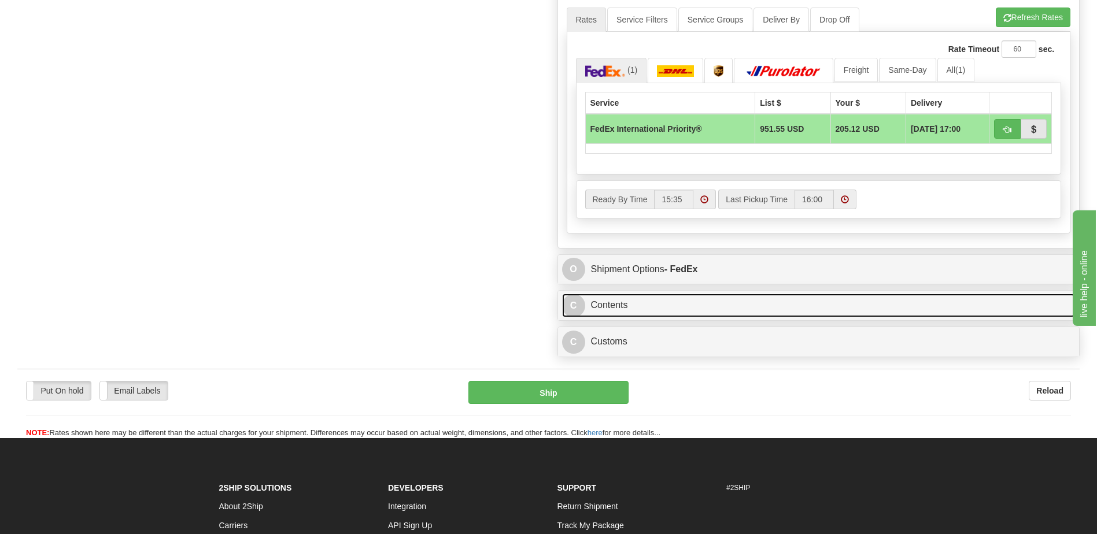
click at [664, 312] on link "C Contents" at bounding box center [818, 306] width 513 height 24
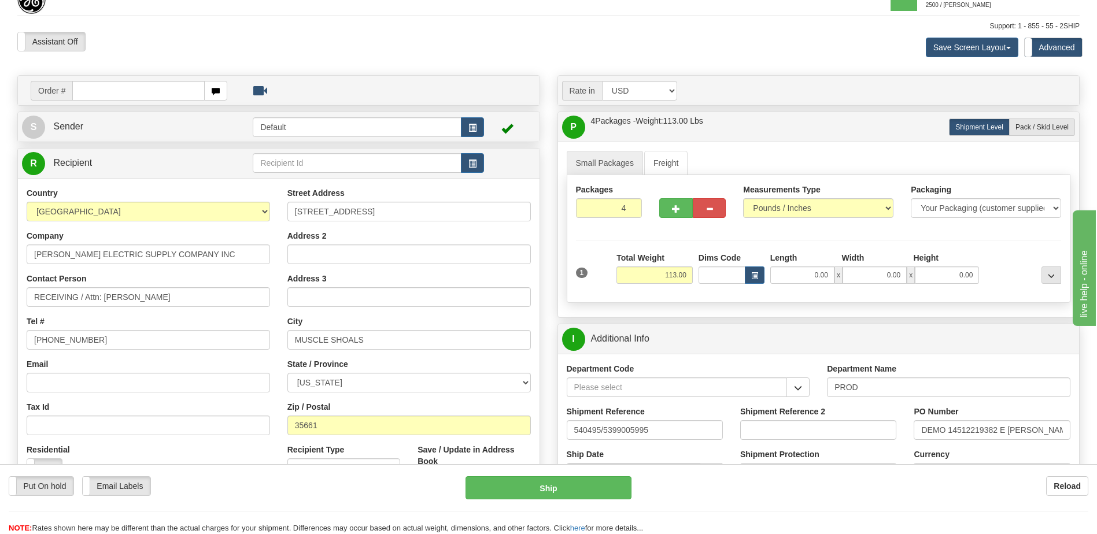
scroll to position [0, 0]
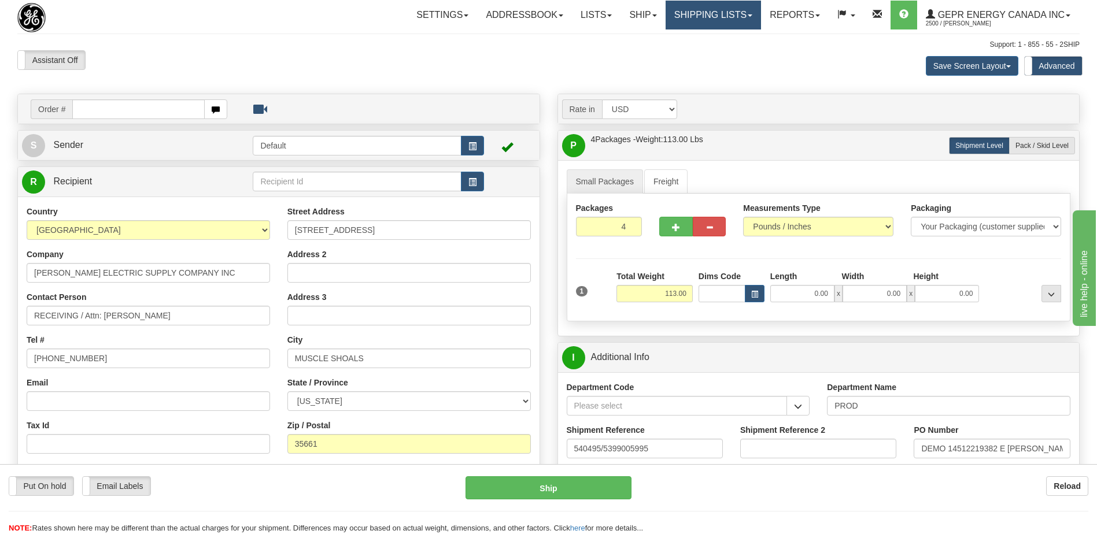
click at [708, 12] on link "Shipping lists" at bounding box center [712, 15] width 95 height 29
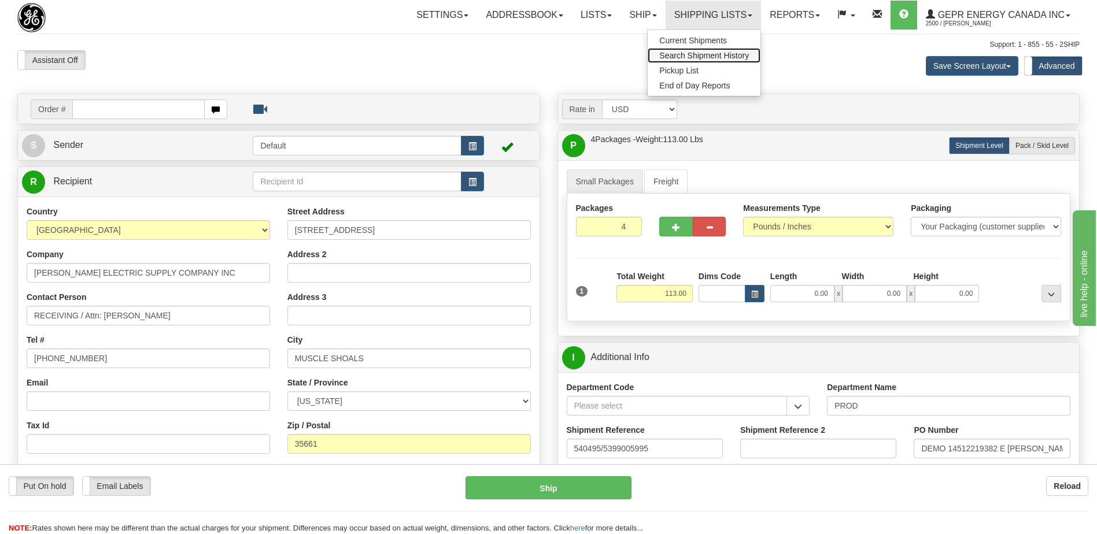
click at [688, 56] on span "Search Shipment History" at bounding box center [704, 55] width 90 height 9
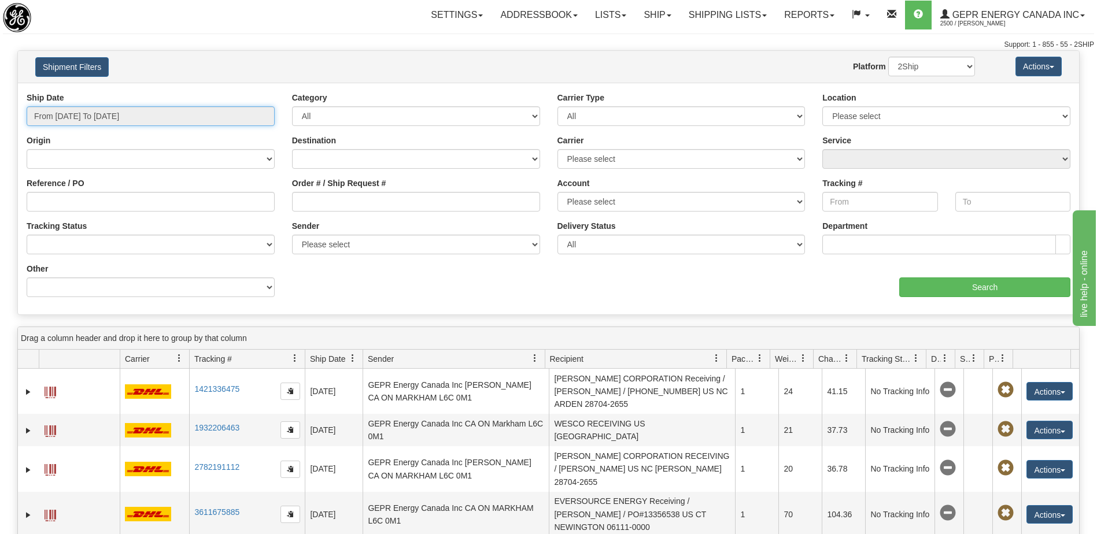
type input "[DATE]"
drag, startPoint x: 95, startPoint y: 119, endPoint x: 80, endPoint y: 199, distance: 81.3
click at [95, 119] on input "From [DATE] To [DATE]" at bounding box center [151, 116] width 248 height 20
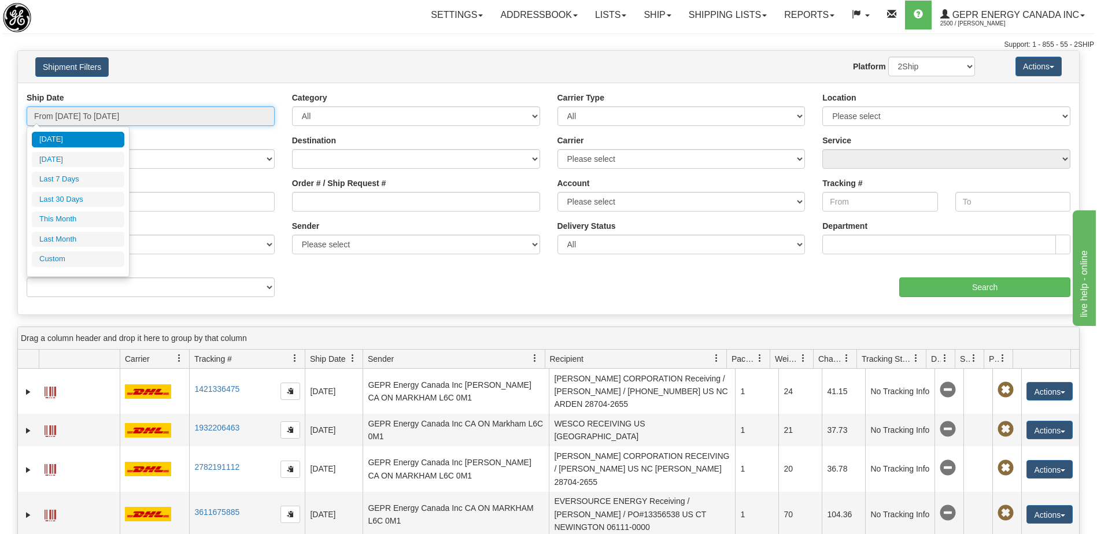
type input "[DATE]"
type input "09/30/2025"
type input "[DATE]"
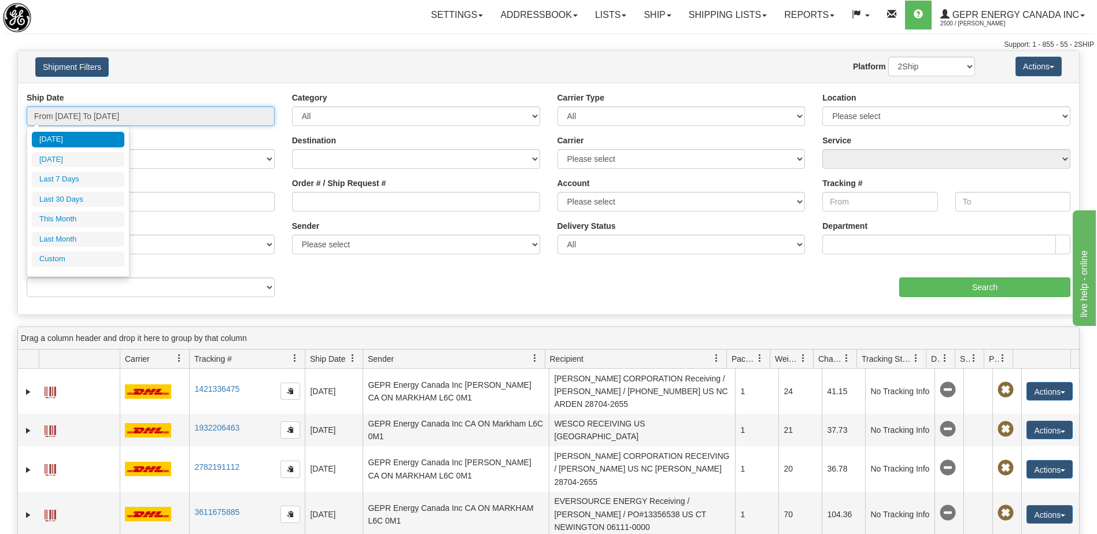
type input "[DATE]"
click at [78, 266] on li "Custom" at bounding box center [78, 259] width 92 height 16
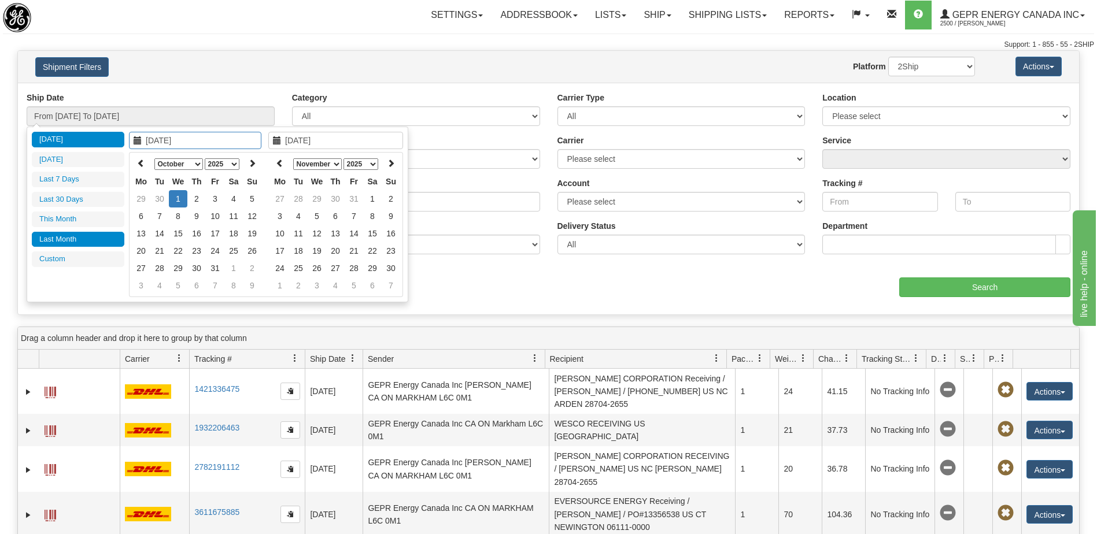
type input "09/01/2025"
type input "09/30/2025"
type input "[DATE]"
click at [140, 165] on icon at bounding box center [141, 163] width 8 height 8
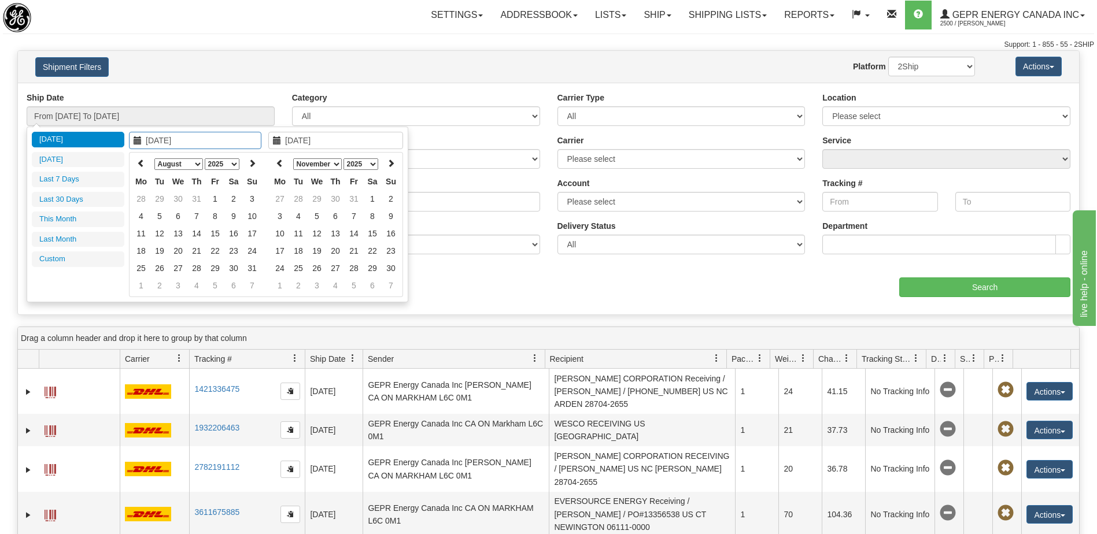
click at [140, 165] on icon at bounding box center [141, 163] width 8 height 8
type input "06/01/2025"
click at [251, 199] on td "1" at bounding box center [252, 198] width 18 height 17
click at [279, 161] on icon at bounding box center [280, 163] width 8 height 8
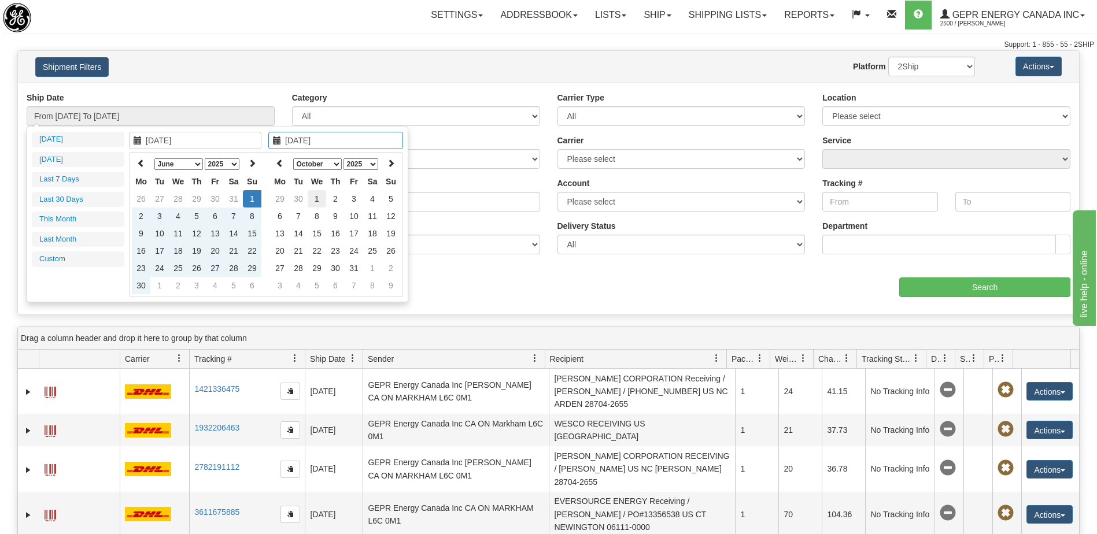
type input "[DATE]"
click at [322, 198] on td "1" at bounding box center [317, 198] width 18 height 17
type input "From 06/01/2025 To 10/01/2025"
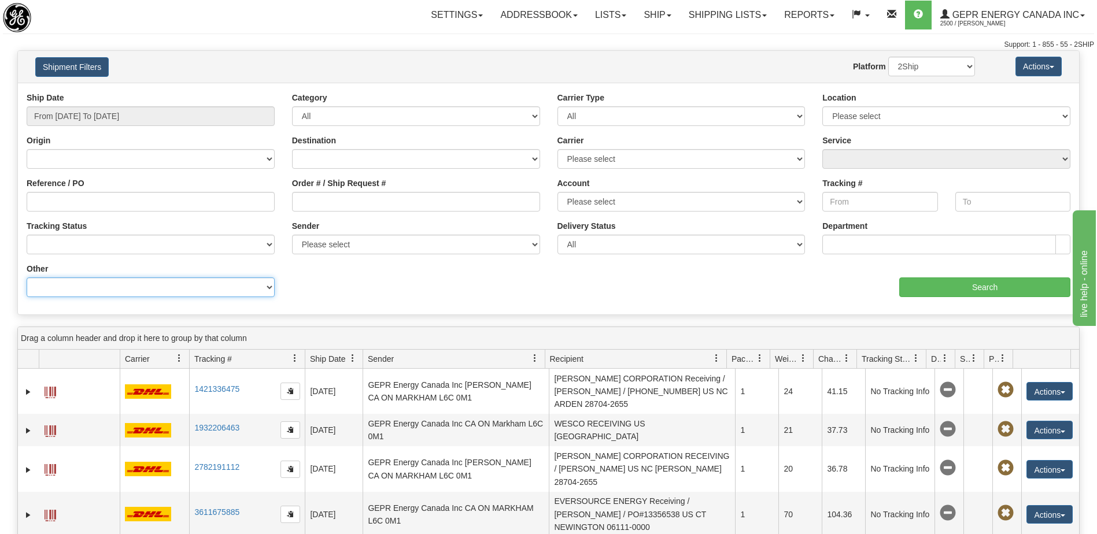
click at [213, 295] on select "Billing Account # Billing Type BOL # (LTL) Commodity Or Documents Consolidation…" at bounding box center [151, 287] width 248 height 20
select select "Recipient_City"
click at [27, 277] on select "Billing Account # Billing Type BOL # (LTL) Commodity Or Documents Consolidation…" at bounding box center [151, 287] width 248 height 20
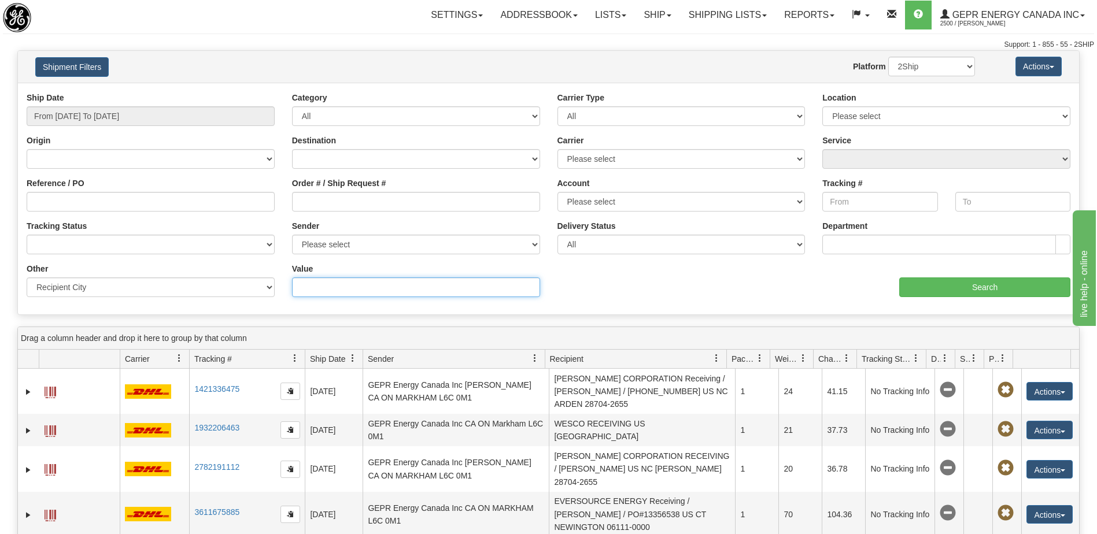
click at [312, 288] on input "Value" at bounding box center [416, 287] width 248 height 20
paste input "[PERSON_NAME]"
type input "[PERSON_NAME]"
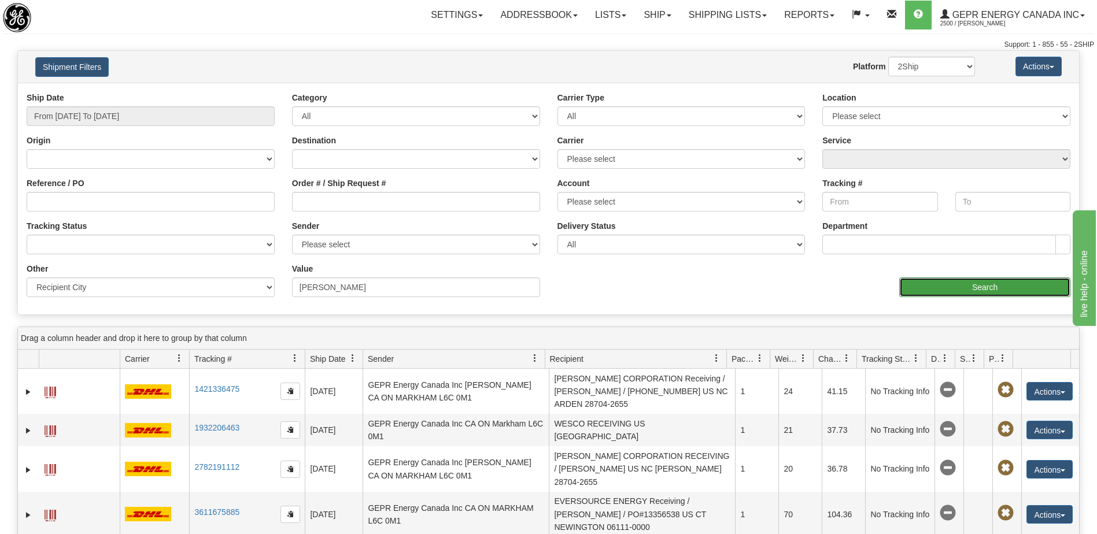
click at [943, 287] on input "Search" at bounding box center [984, 287] width 171 height 20
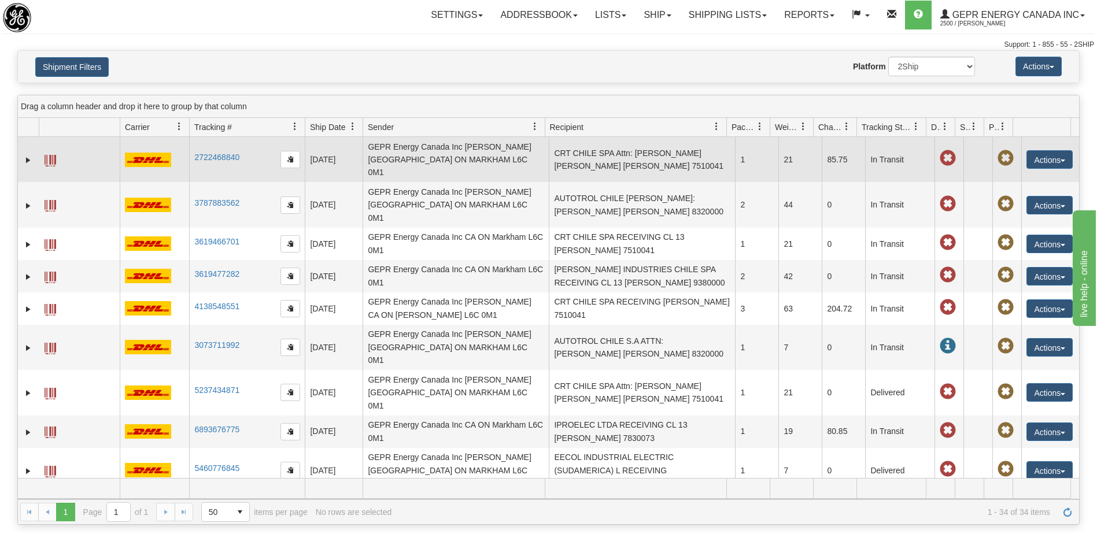
click at [593, 160] on td "CRT CHILE SPA Attn: Maria Fernanda Olivares CL SANTIAGO 7510041" at bounding box center [642, 159] width 186 height 45
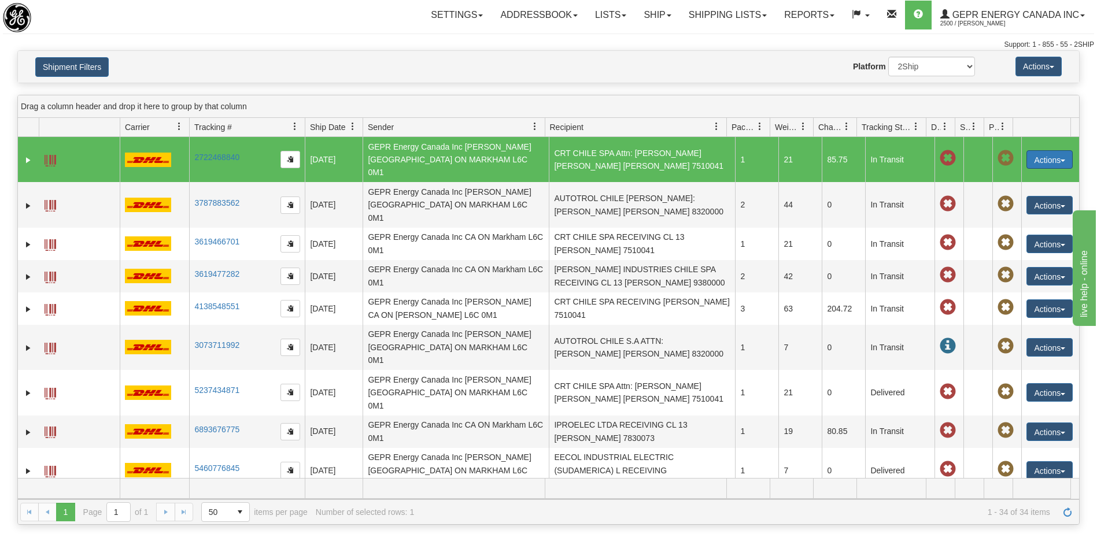
click at [1030, 154] on button "Actions" at bounding box center [1049, 159] width 46 height 18
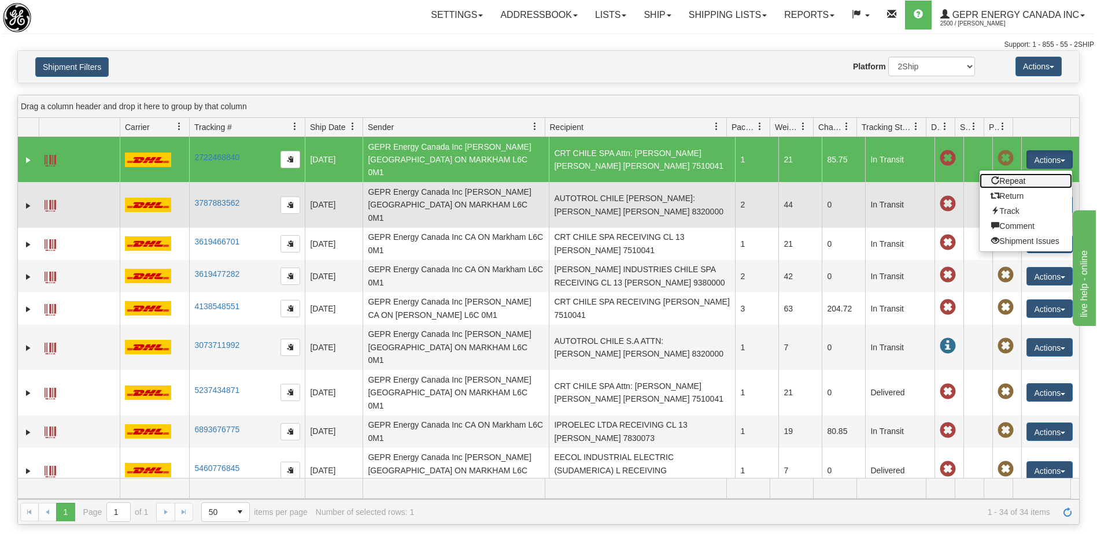
drag, startPoint x: 1005, startPoint y: 173, endPoint x: 1009, endPoint y: 190, distance: 16.7
click at [1005, 173] on link "Repeat" at bounding box center [1025, 180] width 92 height 15
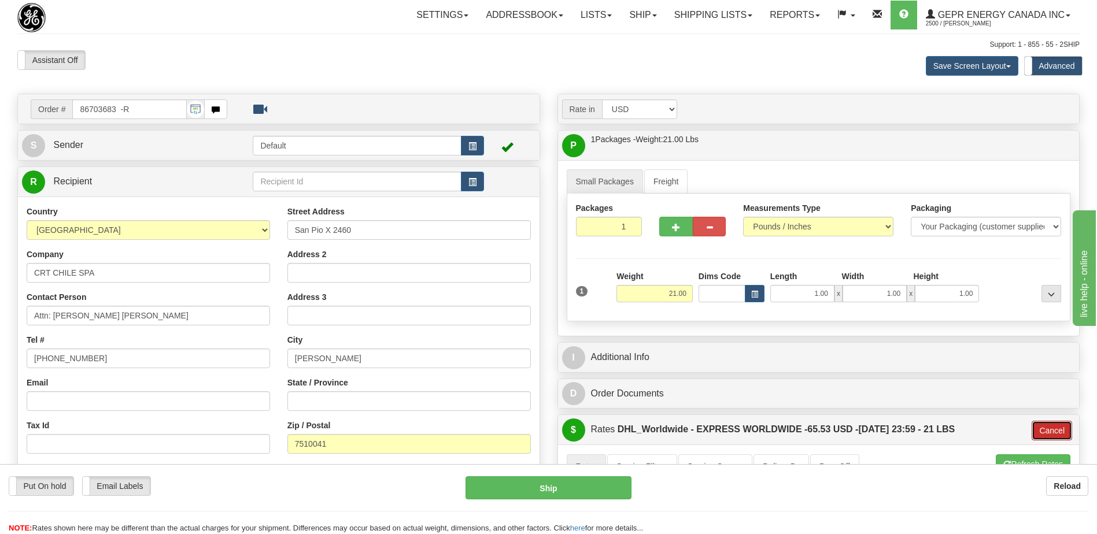
click at [1062, 435] on button "Cancel" at bounding box center [1051, 431] width 40 height 20
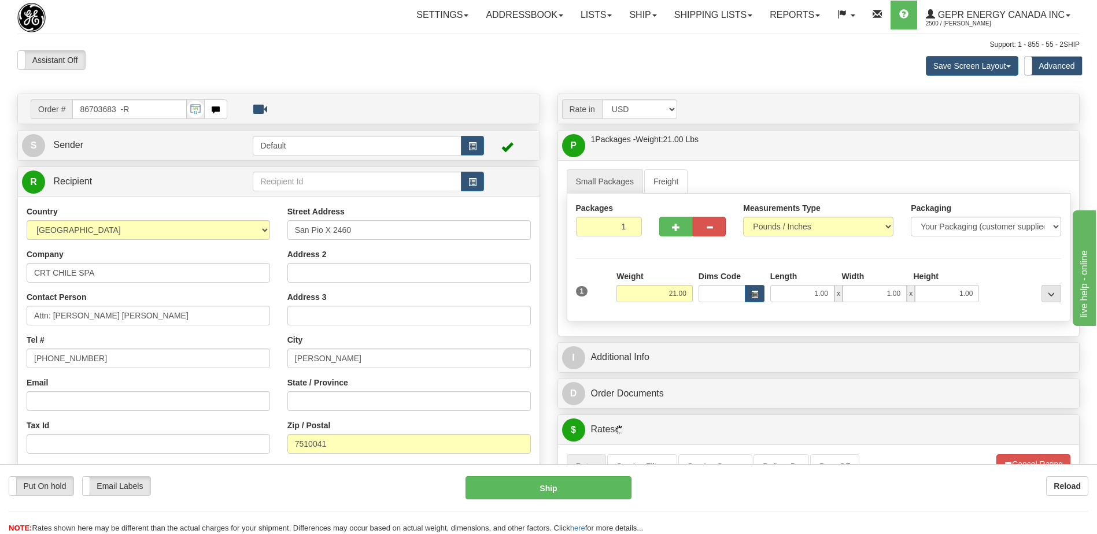
scroll to position [116, 0]
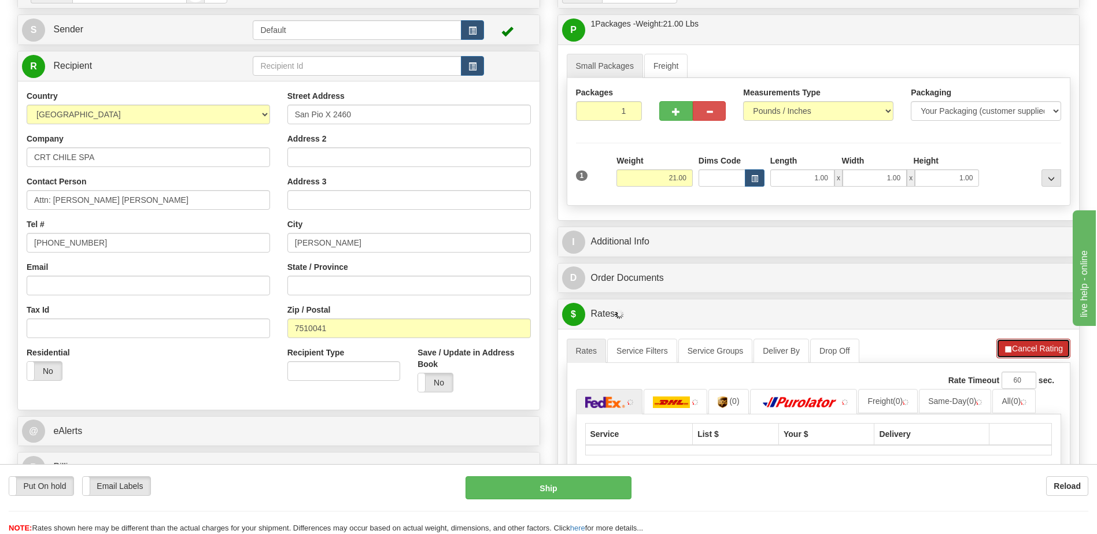
click at [1035, 347] on button "Cancel Rating" at bounding box center [1033, 349] width 74 height 20
click at [1022, 350] on button "Refresh Rates" at bounding box center [1032, 349] width 75 height 20
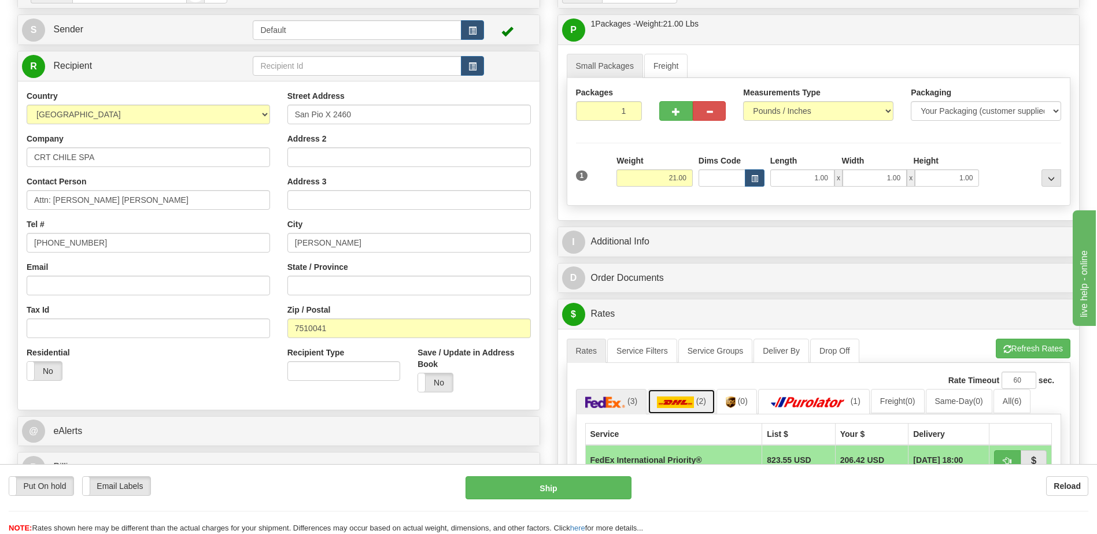
click at [698, 397] on span "(2)" at bounding box center [701, 401] width 10 height 9
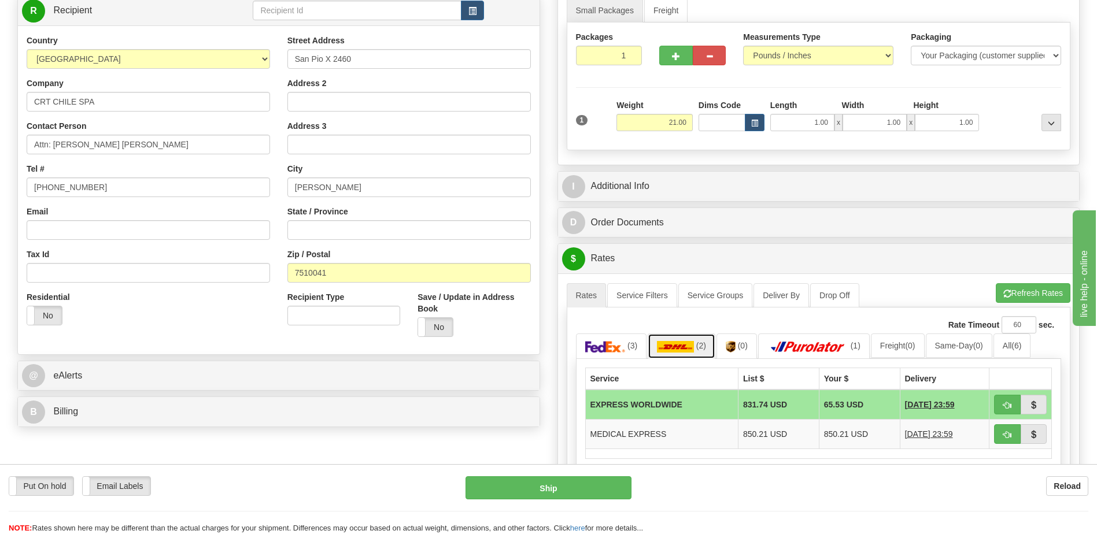
scroll to position [289, 0]
